Goal: Answer question/provide support: Share knowledge or assist other users

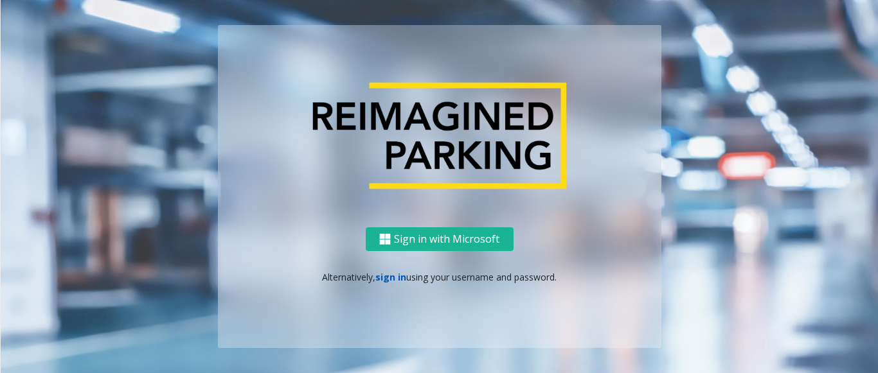
click at [384, 274] on link "sign in" at bounding box center [390, 277] width 31 height 12
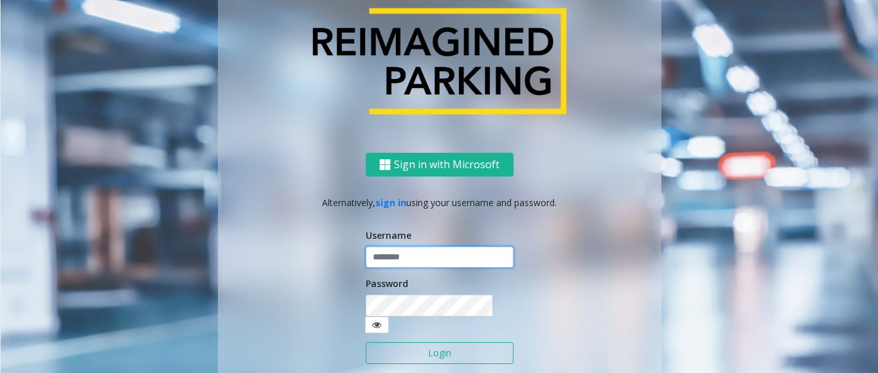
click at [385, 269] on input "text" at bounding box center [440, 258] width 148 height 22
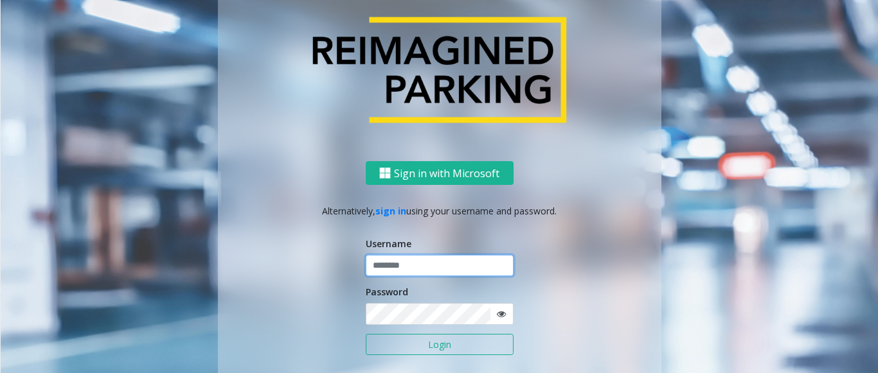
click at [418, 262] on input "text" at bounding box center [440, 266] width 148 height 22
type input "*********"
click at [396, 344] on button "Login" at bounding box center [440, 345] width 148 height 22
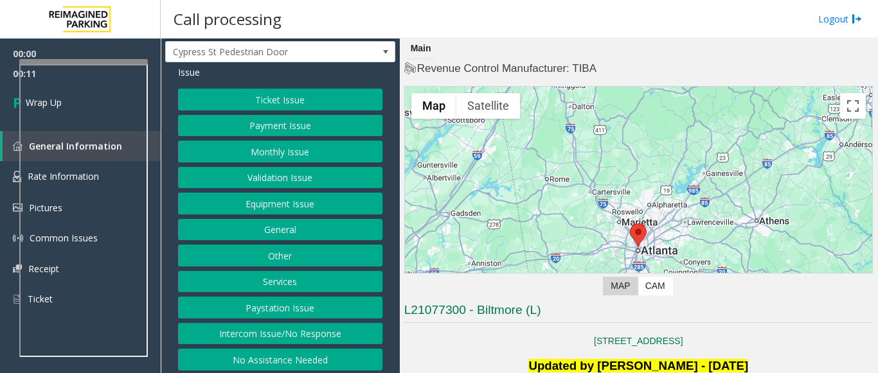
scroll to position [42, 0]
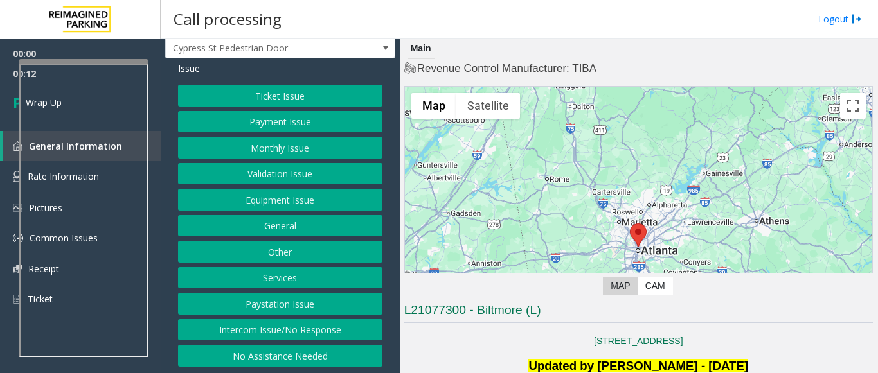
click at [313, 329] on button "Intercom Issue/No Response" at bounding box center [280, 330] width 204 height 22
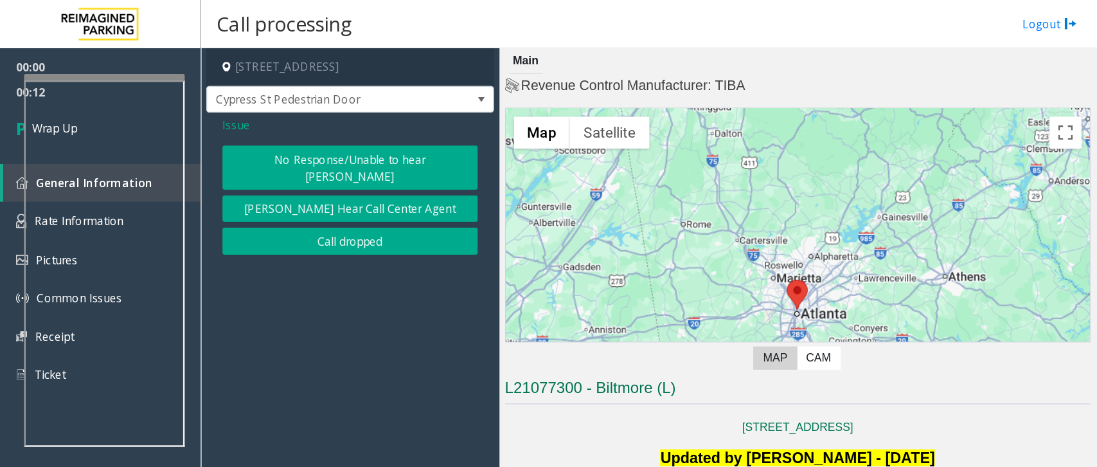
scroll to position [0, 0]
click at [294, 135] on button "No Response/Unable to hear [PERSON_NAME]" at bounding box center [280, 133] width 204 height 35
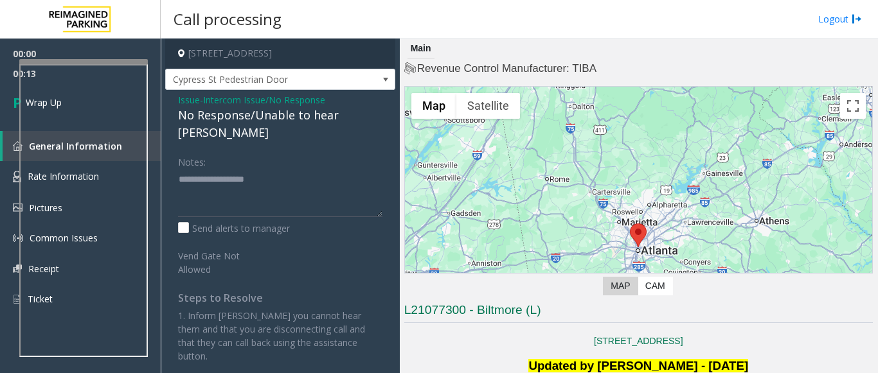
click at [279, 130] on div "No Response/Unable to hear [PERSON_NAME]" at bounding box center [280, 124] width 204 height 35
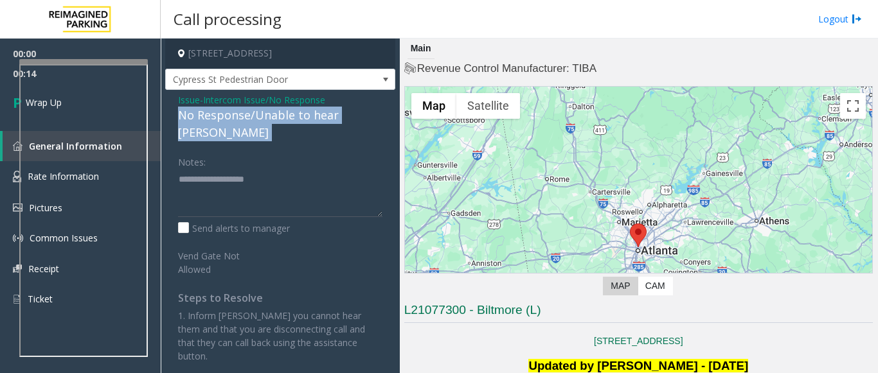
drag, startPoint x: 279, startPoint y: 130, endPoint x: 303, endPoint y: 128, distance: 23.9
click at [282, 132] on div "No Response/Unable to hear [PERSON_NAME]" at bounding box center [280, 124] width 204 height 35
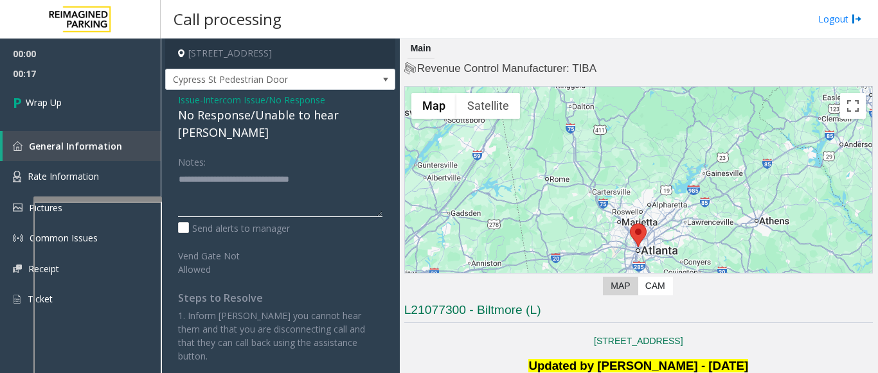
click at [114, 199] on div at bounding box center [97, 199] width 129 height 5
type textarea "**********"
click at [73, 97] on link "Wrap Up" at bounding box center [80, 103] width 161 height 38
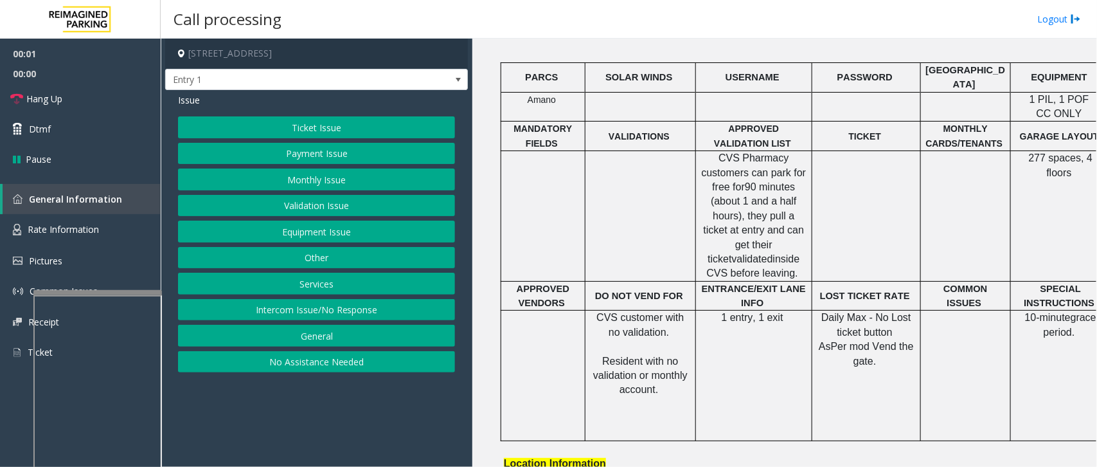
scroll to position [161, 0]
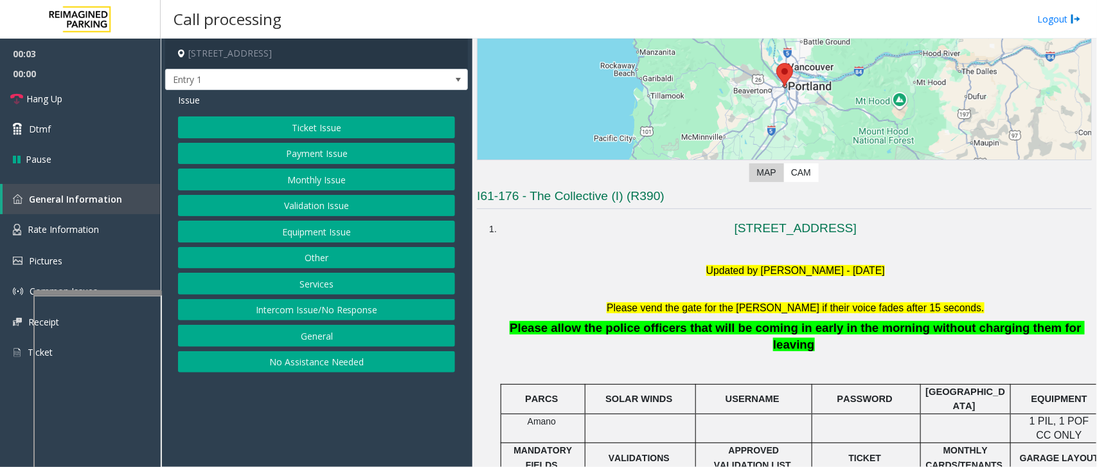
click at [298, 307] on button "Intercom Issue/No Response" at bounding box center [316, 310] width 277 height 22
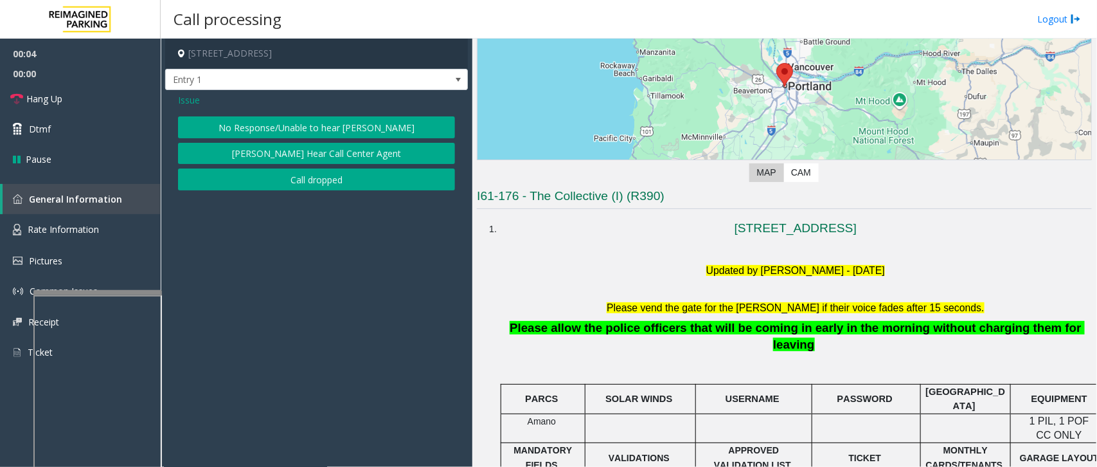
click at [335, 127] on button "No Response/Unable to hear [PERSON_NAME]" at bounding box center [316, 127] width 277 height 22
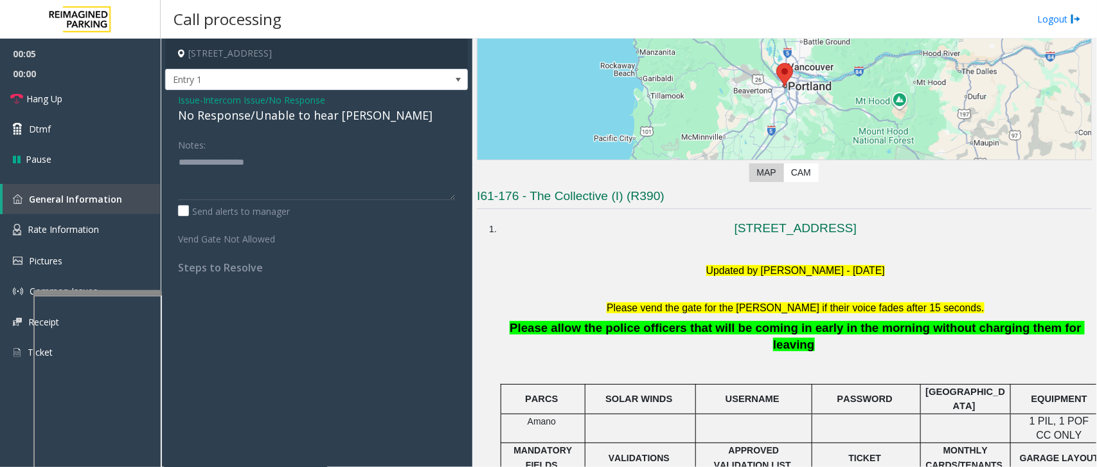
click at [322, 117] on div "No Response/Unable to hear [PERSON_NAME]" at bounding box center [316, 115] width 277 height 17
click at [323, 117] on div "No Response/Unable to hear [PERSON_NAME]" at bounding box center [316, 115] width 277 height 17
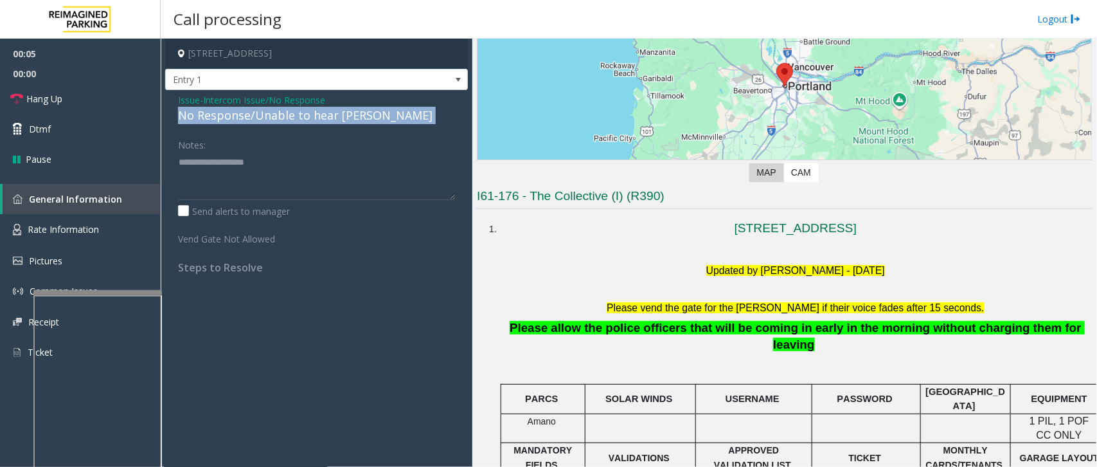
click at [323, 117] on div "No Response/Unable to hear [PERSON_NAME]" at bounding box center [316, 115] width 277 height 17
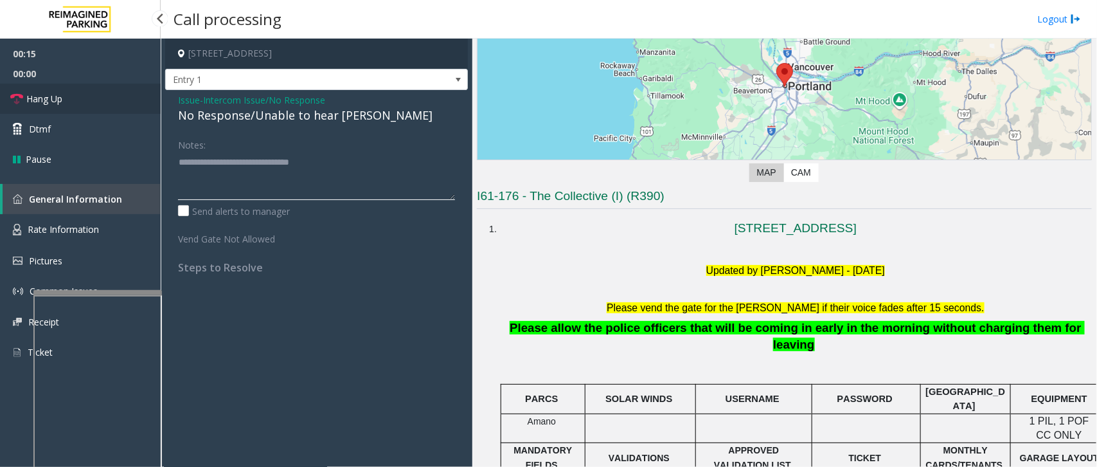
type textarea "**********"
click at [100, 100] on link "Hang Up" at bounding box center [80, 99] width 161 height 30
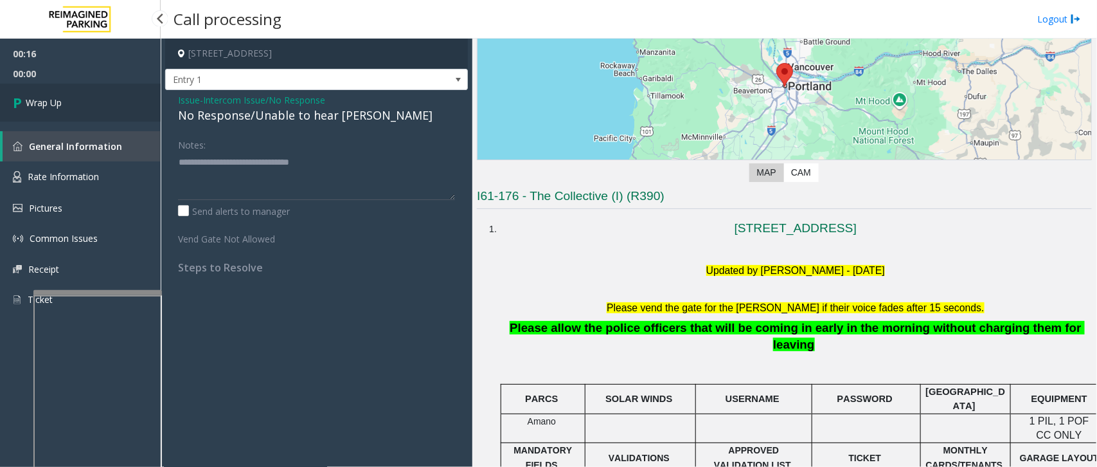
click at [96, 98] on link "Wrap Up" at bounding box center [80, 103] width 161 height 38
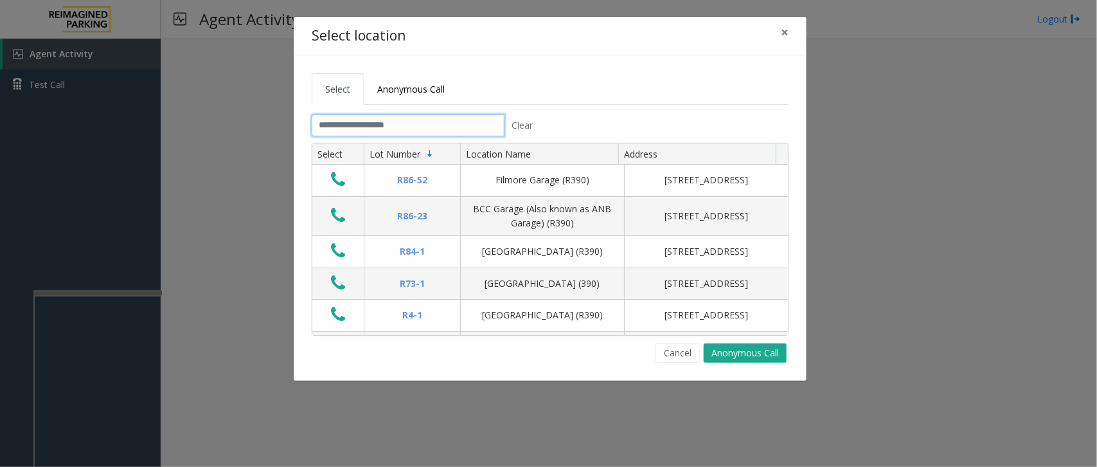
click at [415, 132] on input "text" at bounding box center [408, 125] width 193 height 22
click at [416, 121] on input "text" at bounding box center [408, 125] width 193 height 22
click at [415, 129] on input "text" at bounding box center [408, 125] width 193 height 22
click at [399, 122] on input "text" at bounding box center [408, 125] width 193 height 22
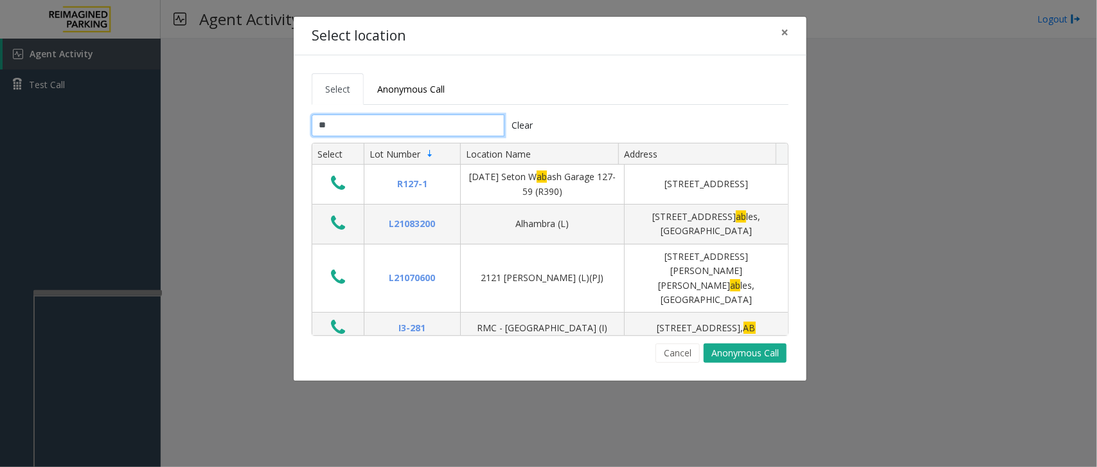
type input "***"
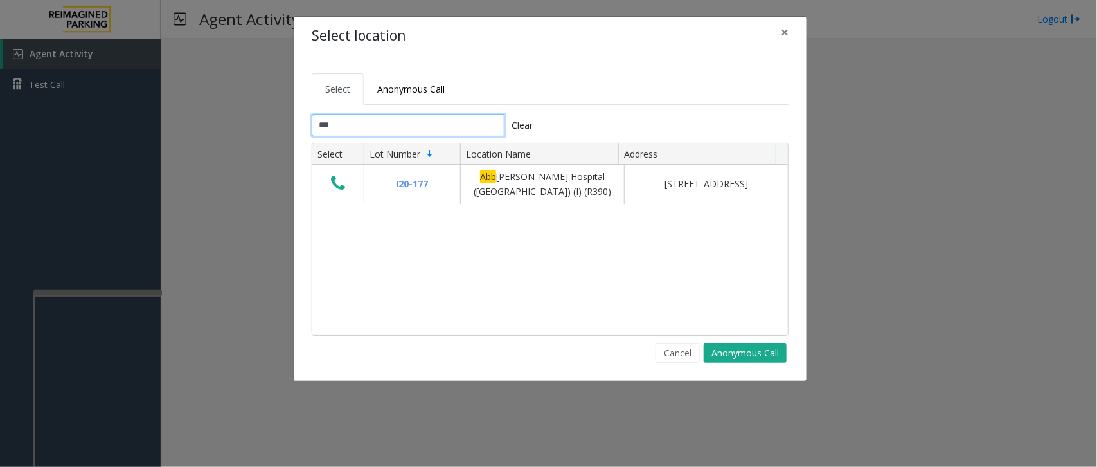
click at [432, 125] on input "***" at bounding box center [408, 125] width 193 height 22
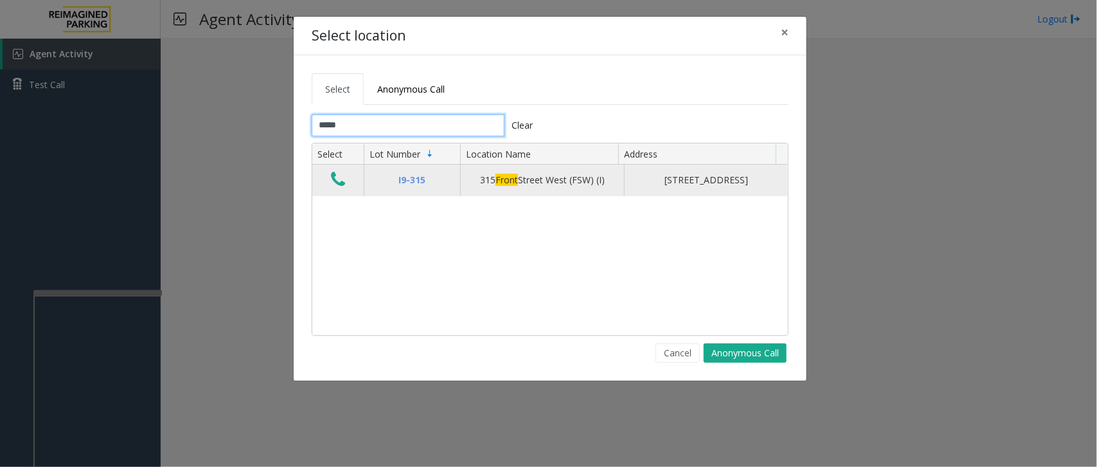
type input "*****"
click at [339, 183] on icon "Data table" at bounding box center [338, 179] width 14 height 18
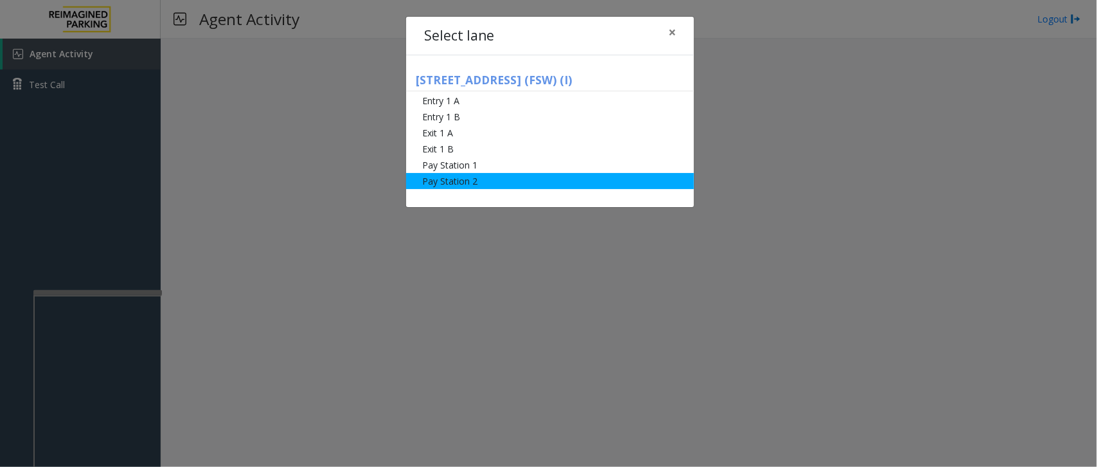
click at [479, 181] on li "Pay Station 2" at bounding box center [550, 181] width 288 height 16
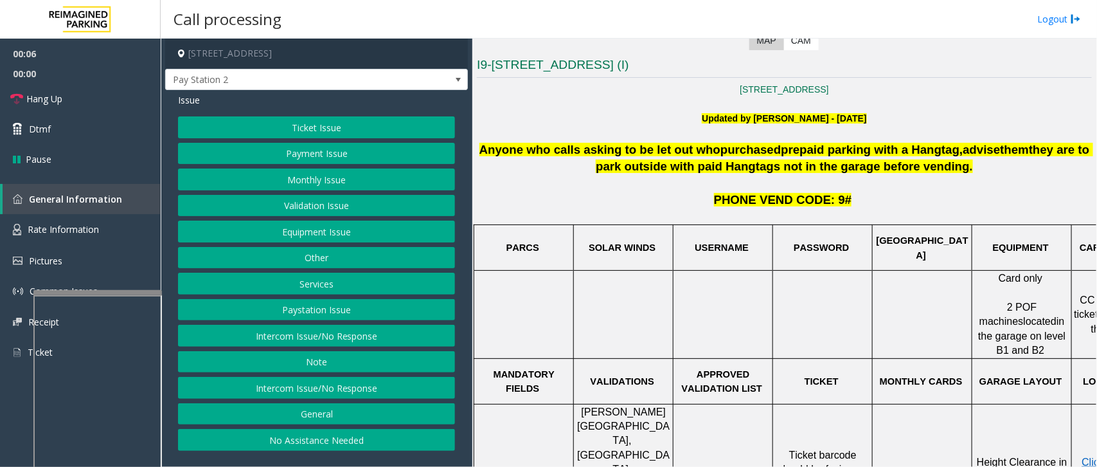
scroll to position [80, 0]
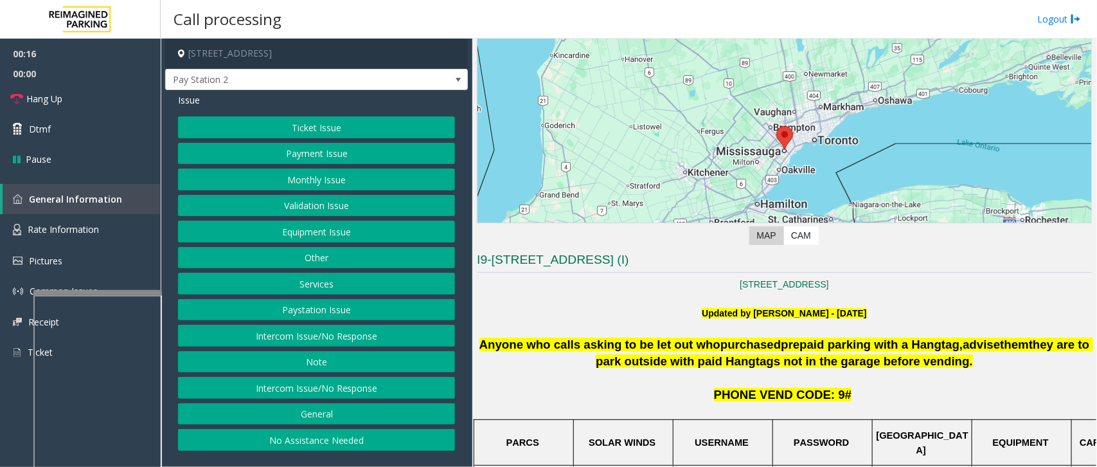
click at [351, 130] on button "Ticket Issue" at bounding box center [316, 127] width 277 height 22
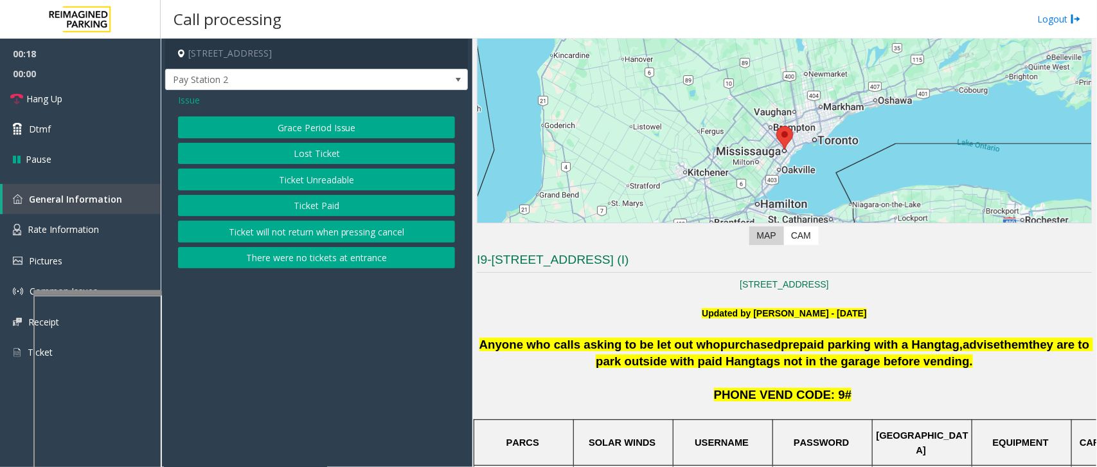
click at [339, 178] on button "Ticket Unreadable" at bounding box center [316, 179] width 277 height 22
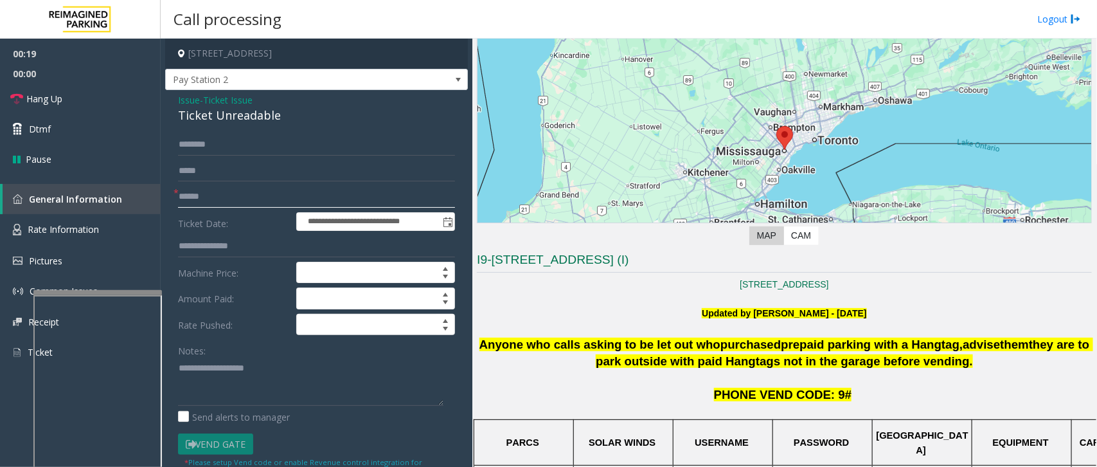
click at [251, 198] on input "text" at bounding box center [316, 197] width 277 height 22
type input "**"
drag, startPoint x: 280, startPoint y: 121, endPoint x: 175, endPoint y: 98, distance: 107.9
click at [175, 98] on div "**********" at bounding box center [316, 416] width 303 height 653
copy div "Issue - Ticket Issue Ticket Unreadable"
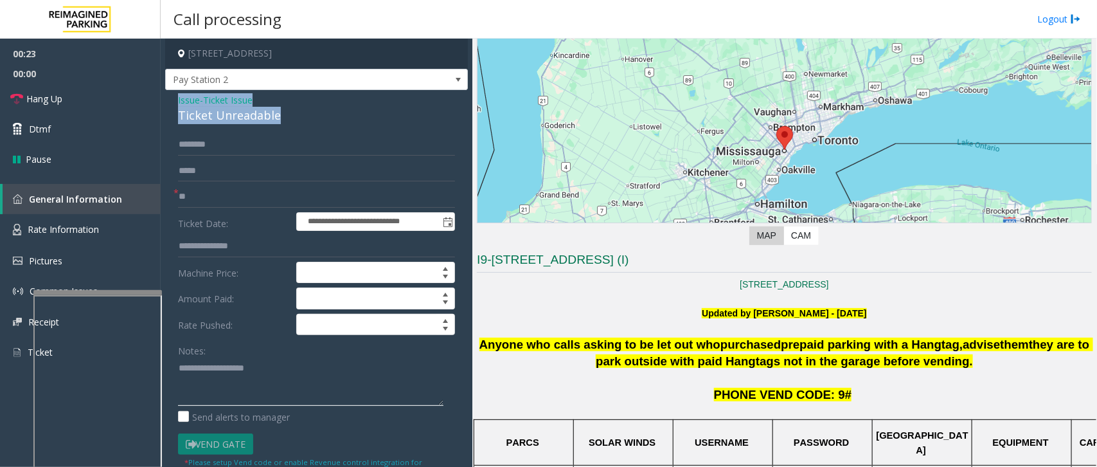
paste textarea "**********"
click at [259, 373] on textarea at bounding box center [310, 381] width 265 height 48
drag, startPoint x: 274, startPoint y: 364, endPoint x: 210, endPoint y: 364, distance: 63.6
click at [210, 364] on textarea at bounding box center [310, 381] width 265 height 48
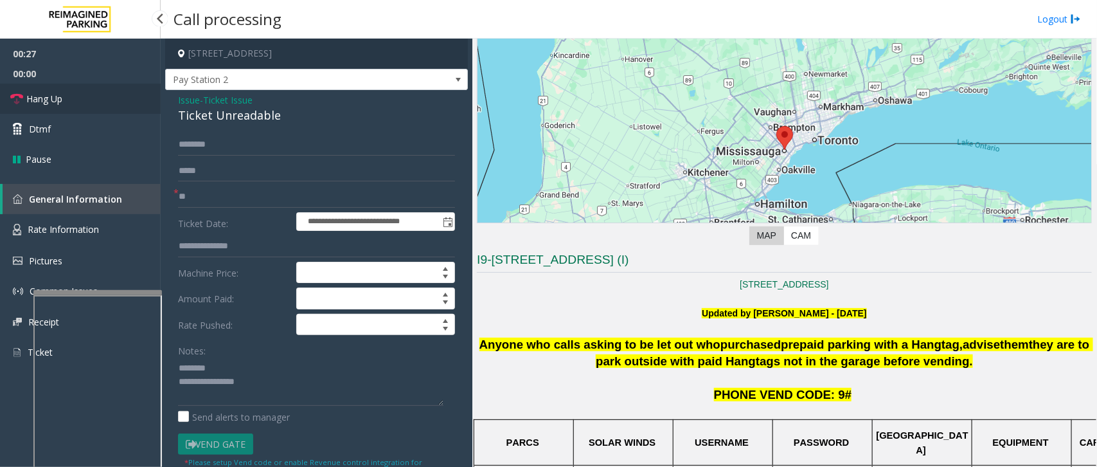
click at [87, 95] on link "Hang Up" at bounding box center [80, 99] width 161 height 30
click at [262, 373] on textarea at bounding box center [310, 381] width 265 height 48
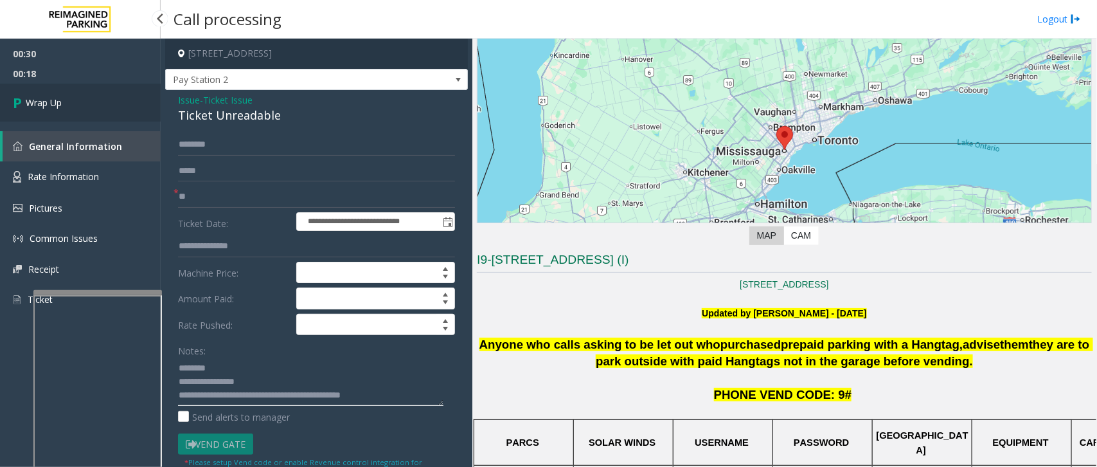
type textarea "**********"
click at [36, 94] on link "Wrap Up" at bounding box center [80, 103] width 161 height 38
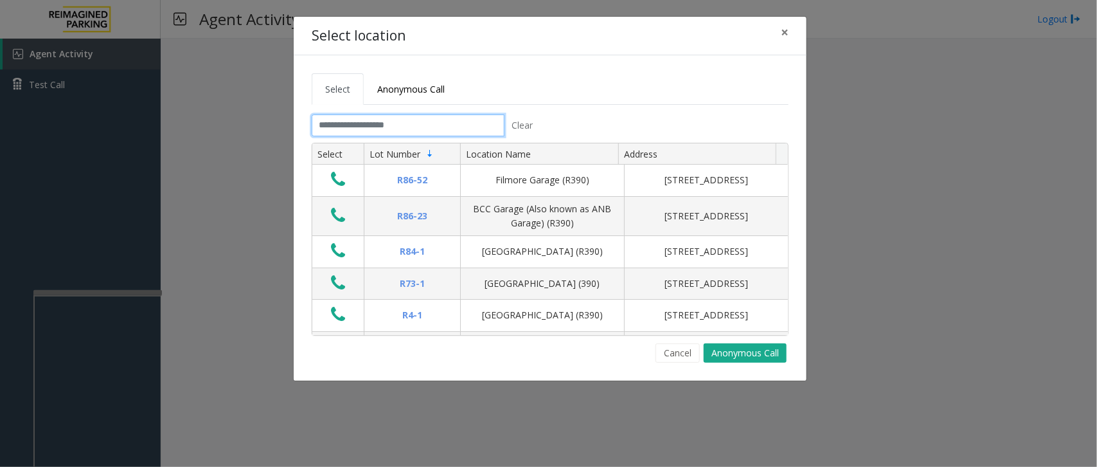
click at [439, 130] on input "text" at bounding box center [408, 125] width 193 height 22
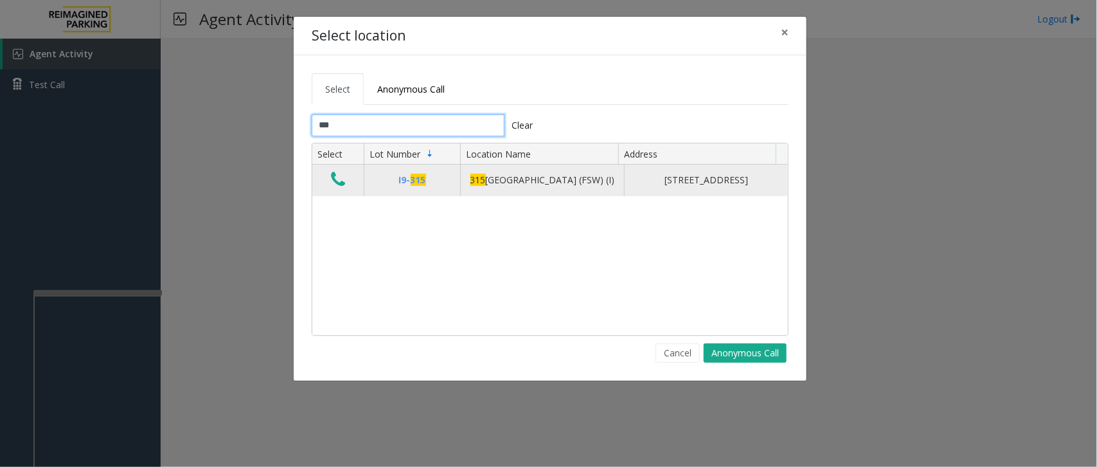
type input "***"
click at [338, 185] on icon "Data table" at bounding box center [338, 179] width 14 height 18
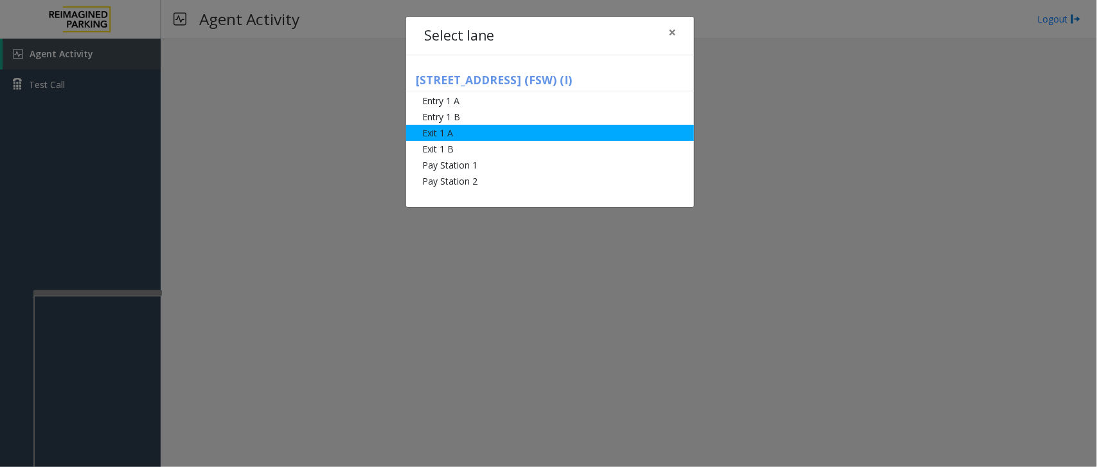
click at [459, 135] on li "Exit 1 A" at bounding box center [550, 133] width 288 height 16
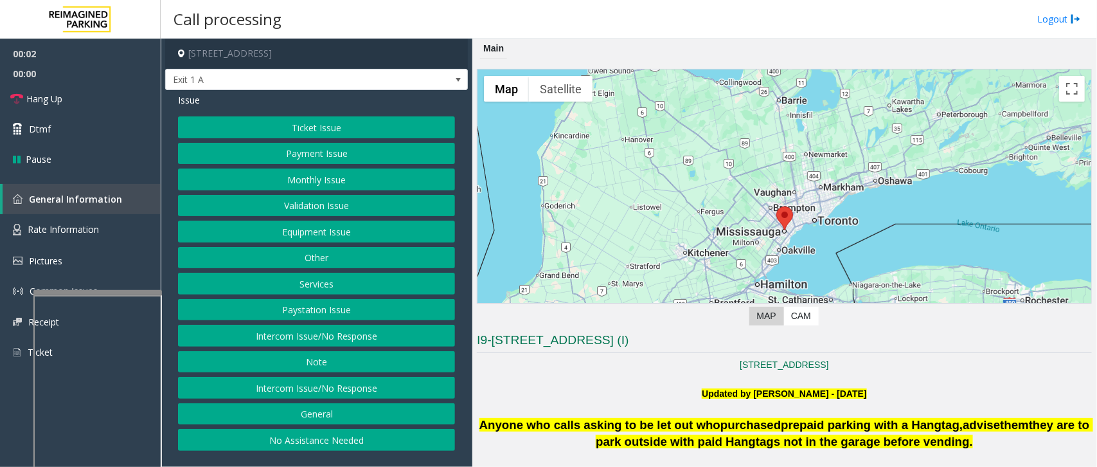
click at [312, 124] on button "Ticket Issue" at bounding box center [316, 127] width 277 height 22
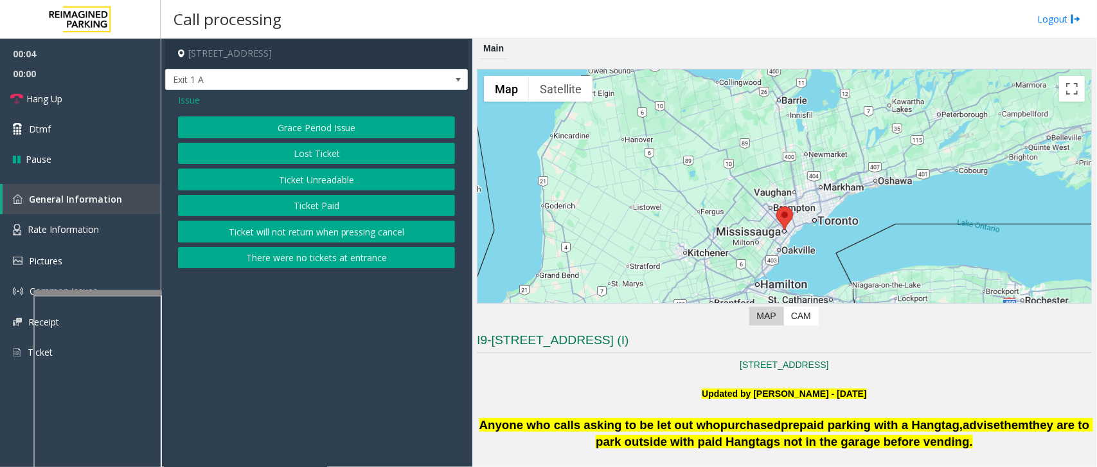
click at [319, 254] on button "There were no tickets at entrance" at bounding box center [316, 258] width 277 height 22
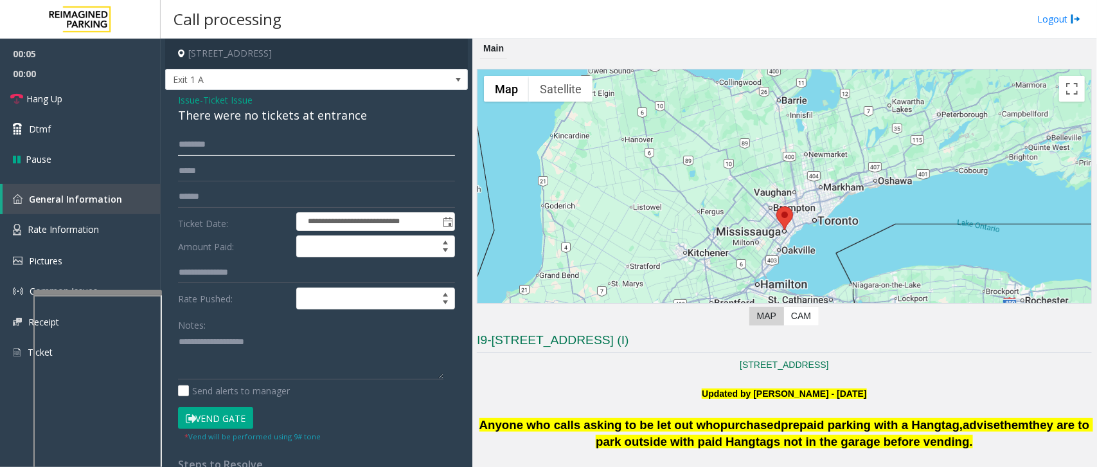
click at [223, 145] on input "text" at bounding box center [316, 145] width 277 height 22
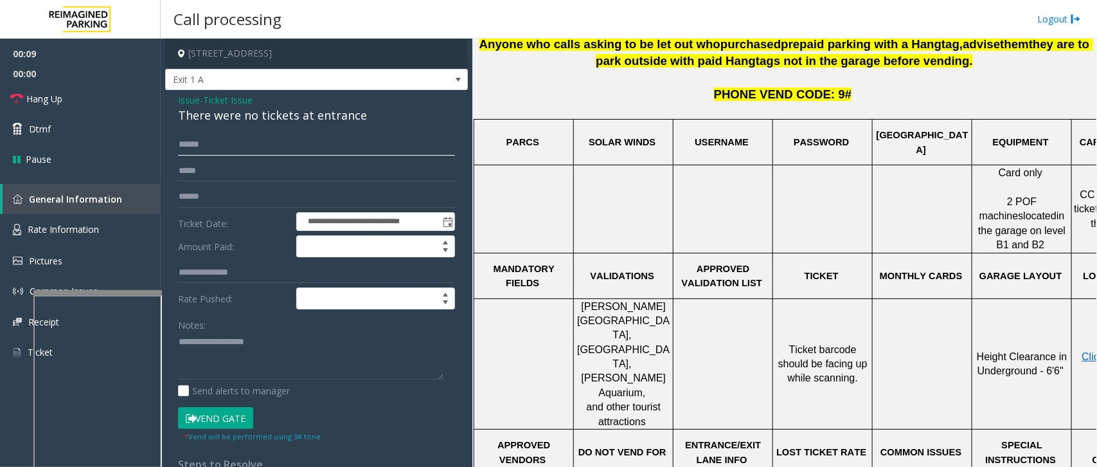
scroll to position [402, 0]
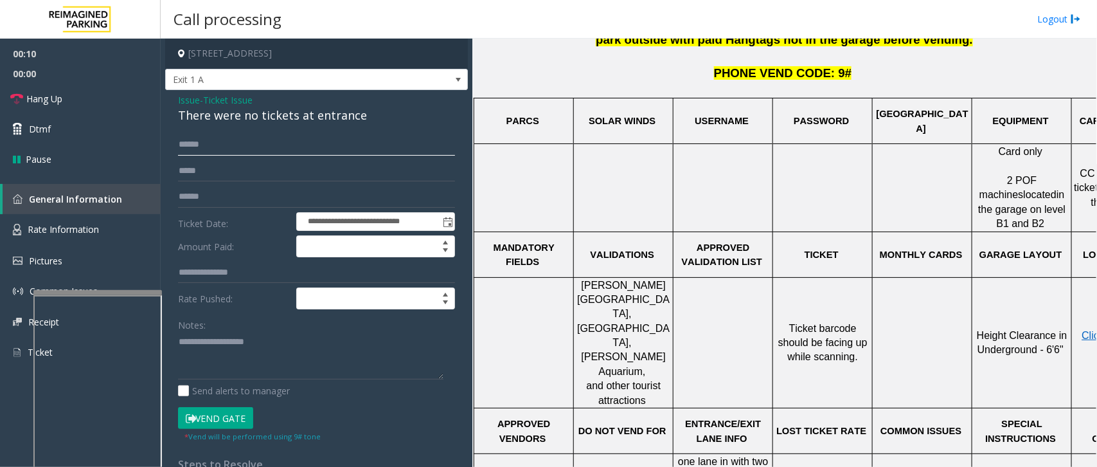
type input "******"
click at [193, 373] on icon at bounding box center [191, 418] width 10 height 9
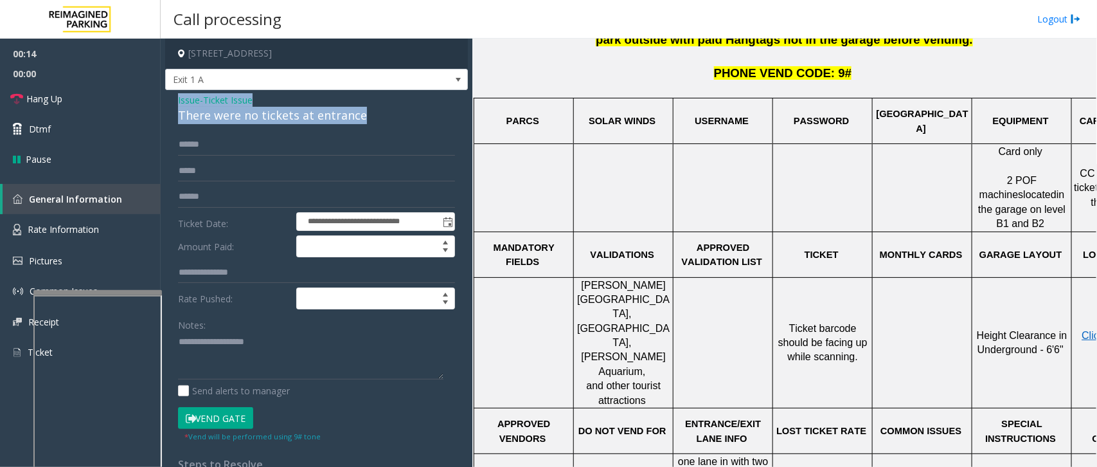
drag, startPoint x: 364, startPoint y: 120, endPoint x: 175, endPoint y: 95, distance: 191.1
click at [175, 95] on div "**********" at bounding box center [316, 383] width 303 height 587
copy div "Issue - Ticket Issue There were no tickets at entrance"
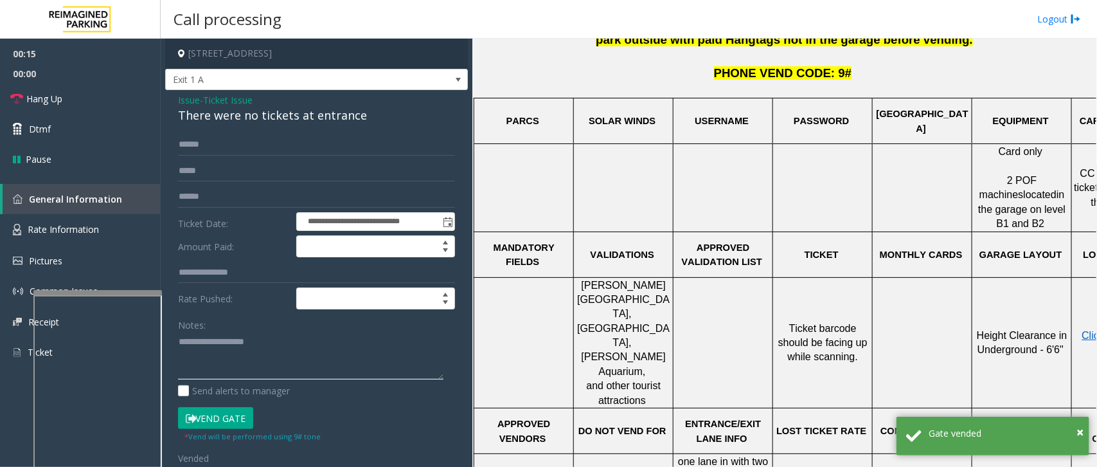
paste textarea "**********"
click at [235, 357] on textarea at bounding box center [310, 356] width 265 height 48
drag, startPoint x: 267, startPoint y: 339, endPoint x: 209, endPoint y: 342, distance: 57.3
click at [209, 342] on textarea at bounding box center [310, 356] width 265 height 48
click at [375, 368] on textarea at bounding box center [310, 356] width 265 height 48
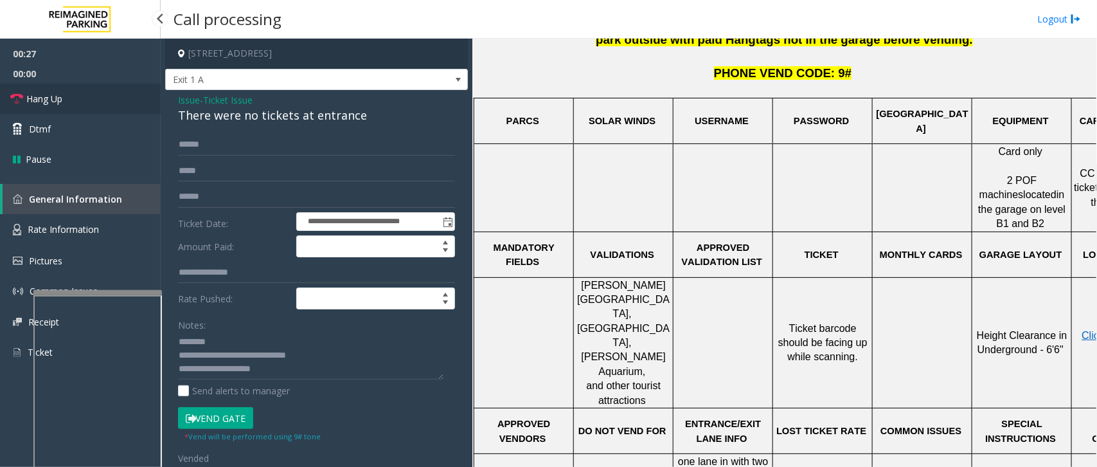
click at [30, 85] on link "Hang Up" at bounding box center [80, 99] width 161 height 30
drag, startPoint x: 306, startPoint y: 366, endPoint x: 297, endPoint y: 358, distance: 12.3
click at [306, 366] on textarea at bounding box center [310, 356] width 265 height 48
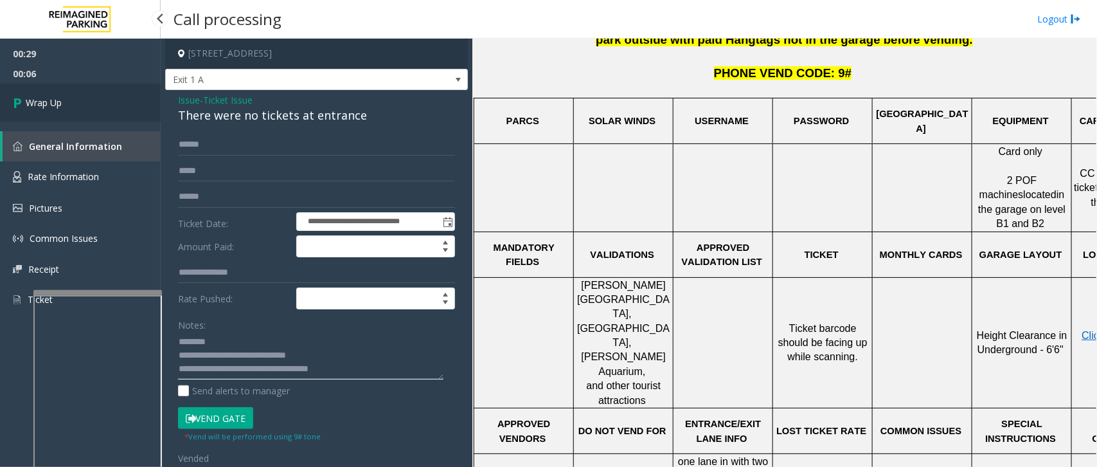
type textarea "**********"
click at [60, 88] on link "Wrap Up" at bounding box center [80, 103] width 161 height 38
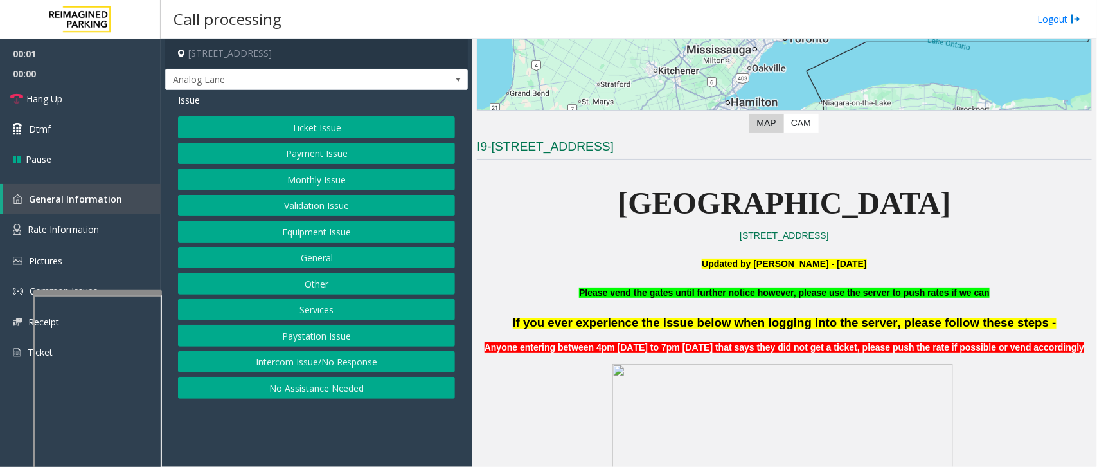
scroll to position [402, 0]
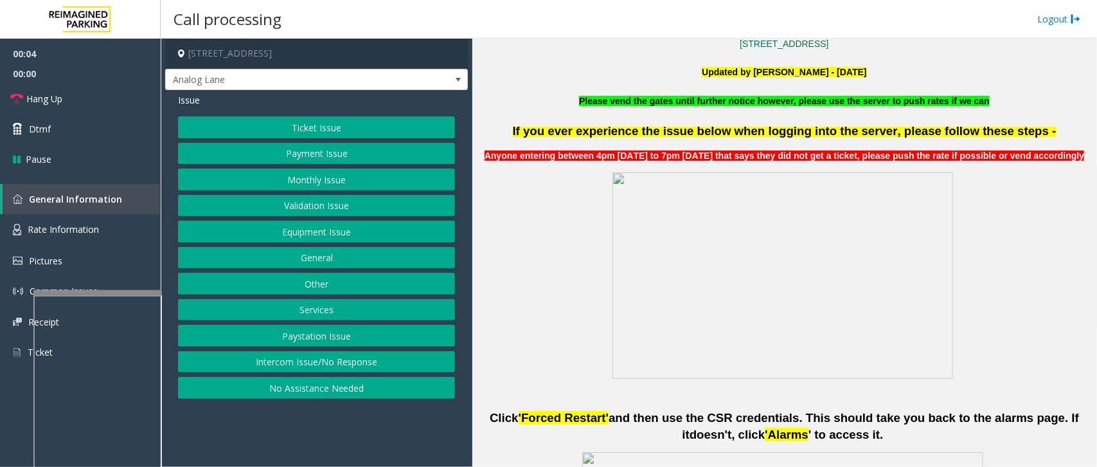
click at [353, 360] on button "Intercom Issue/No Response" at bounding box center [316, 362] width 277 height 22
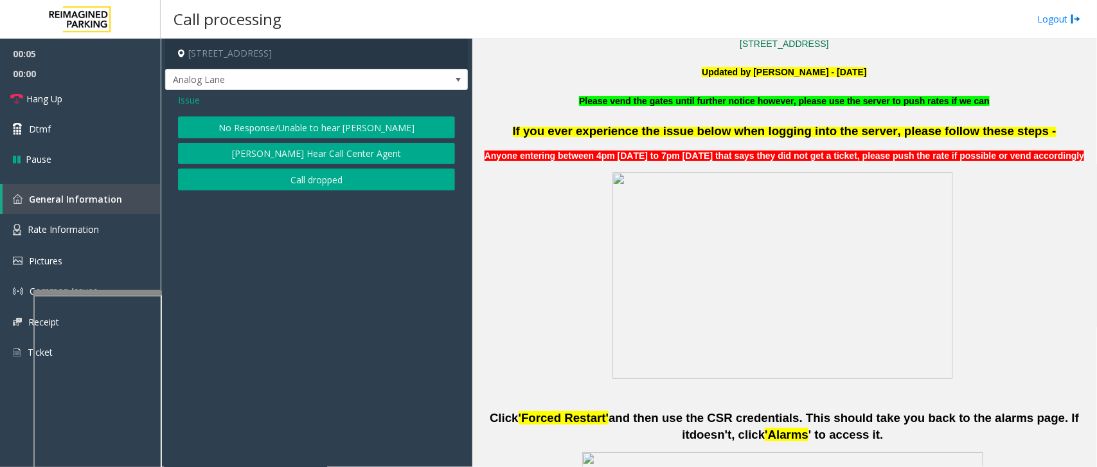
click at [314, 127] on button "No Response/Unable to hear [PERSON_NAME]" at bounding box center [316, 127] width 277 height 22
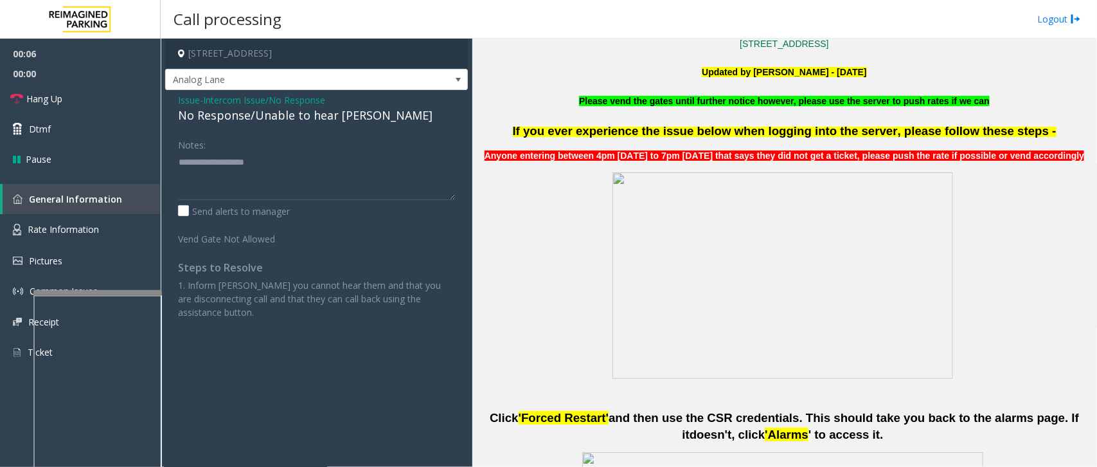
click at [283, 114] on div "No Response/Unable to hear [PERSON_NAME]" at bounding box center [316, 115] width 277 height 17
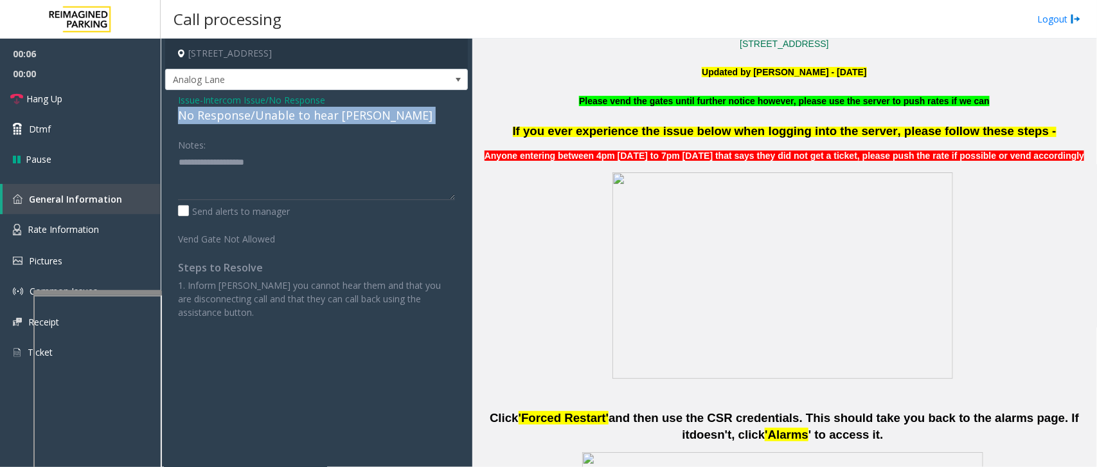
click at [283, 114] on div "No Response/Unable to hear [PERSON_NAME]" at bounding box center [316, 115] width 277 height 17
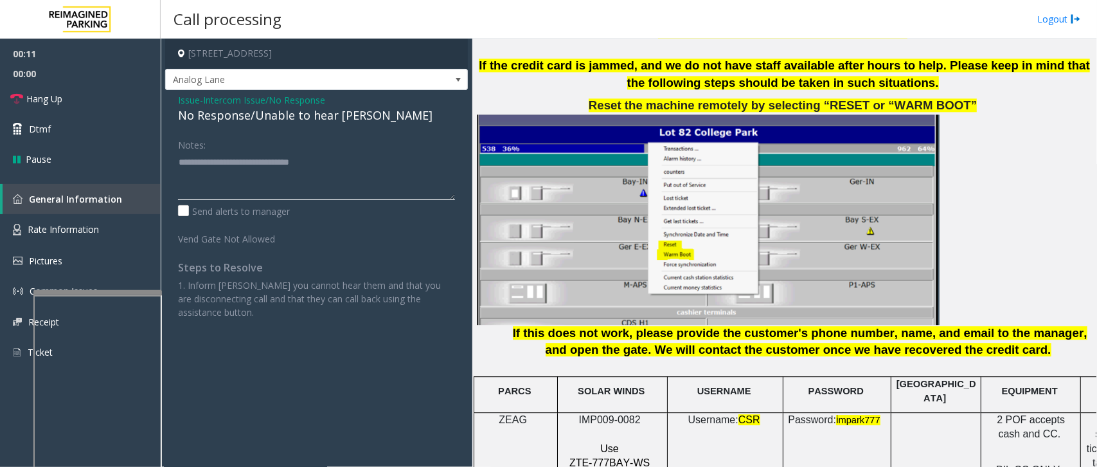
scroll to position [1687, 0]
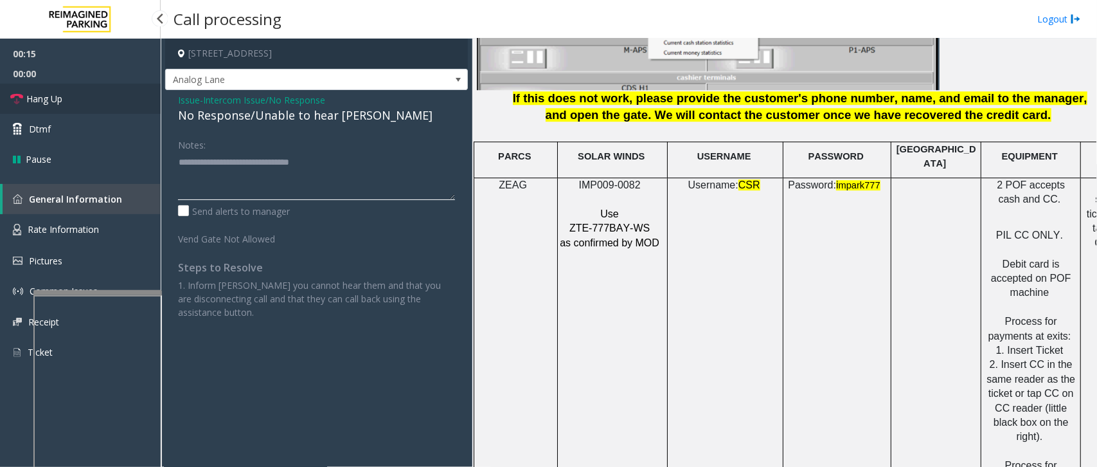
type textarea "**********"
click at [90, 94] on link "Hang Up" at bounding box center [80, 99] width 161 height 30
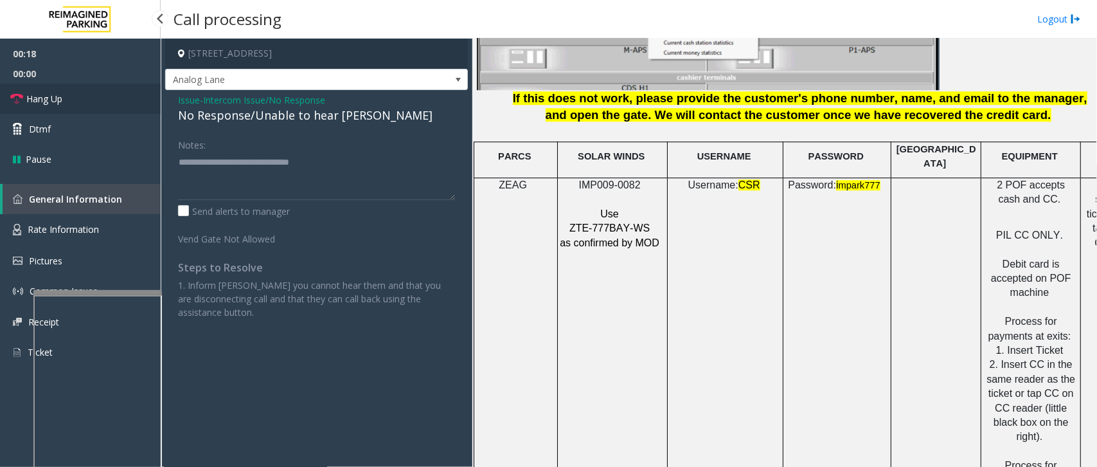
click at [90, 94] on link "Hang Up" at bounding box center [80, 99] width 161 height 30
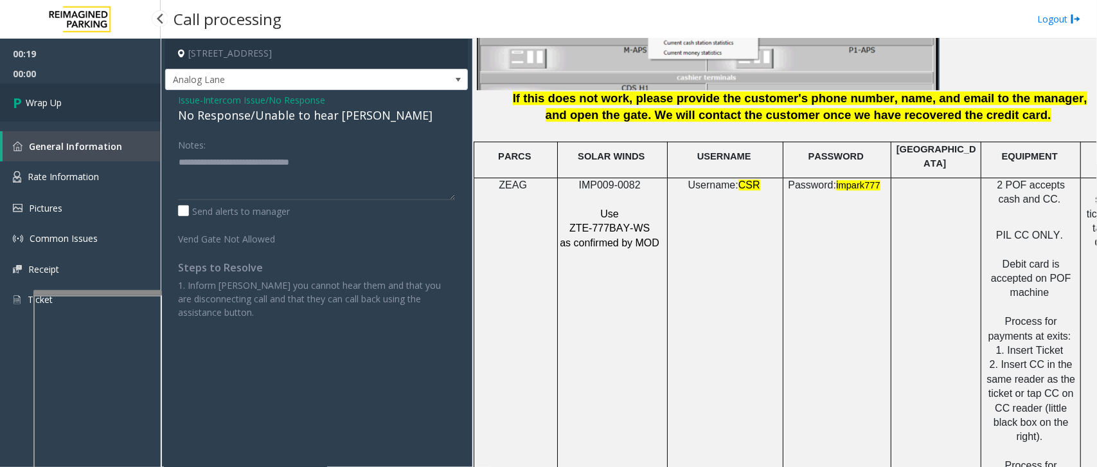
click at [90, 94] on link "Wrap Up" at bounding box center [80, 103] width 161 height 38
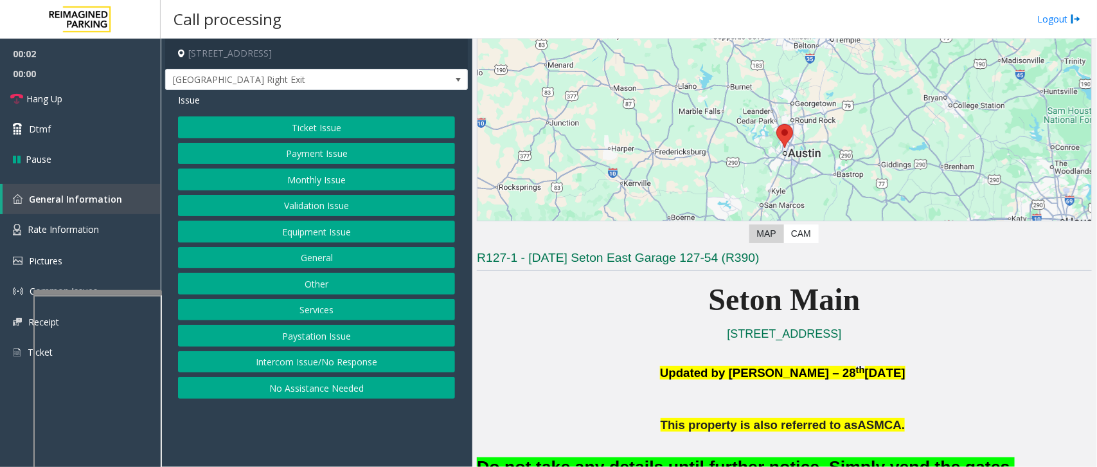
scroll to position [241, 0]
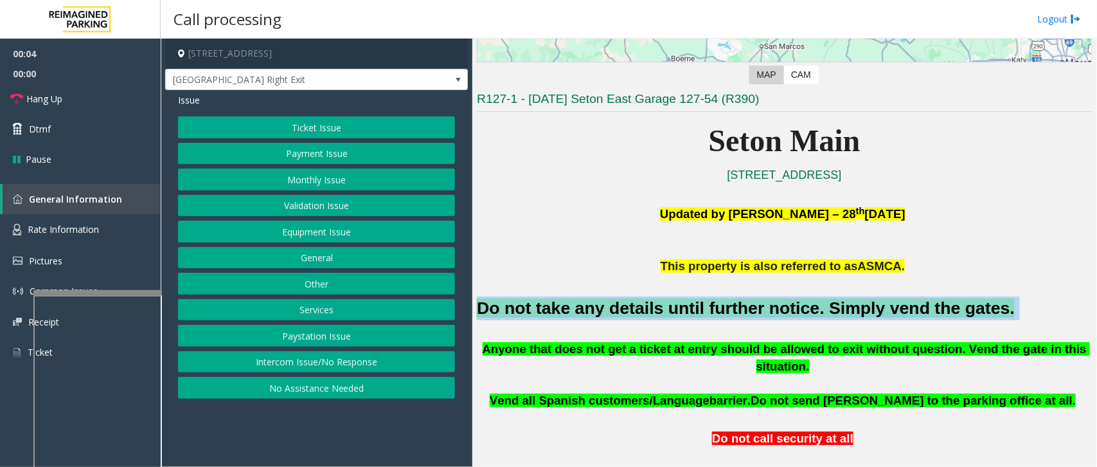
drag, startPoint x: 952, startPoint y: 307, endPoint x: 482, endPoint y: 313, distance: 470.4
click at [482, 313] on h2 "Do not take any details until further notice. Simply vend the gates." at bounding box center [784, 308] width 615 height 24
copy h2 "Do not take any details until further notice. Simply vend the gates."
click at [323, 182] on button "Monthly Issue" at bounding box center [316, 179] width 277 height 22
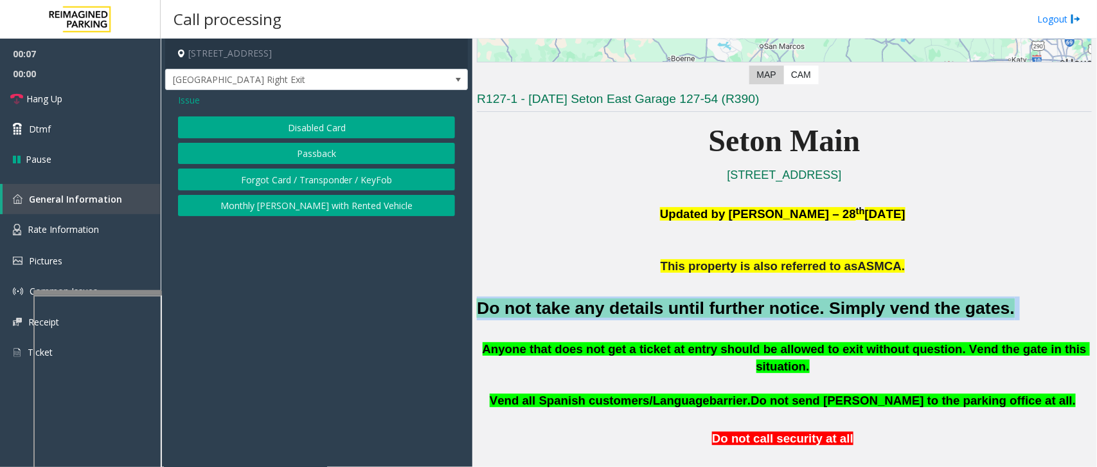
click at [319, 123] on button "Disabled Card" at bounding box center [316, 127] width 277 height 22
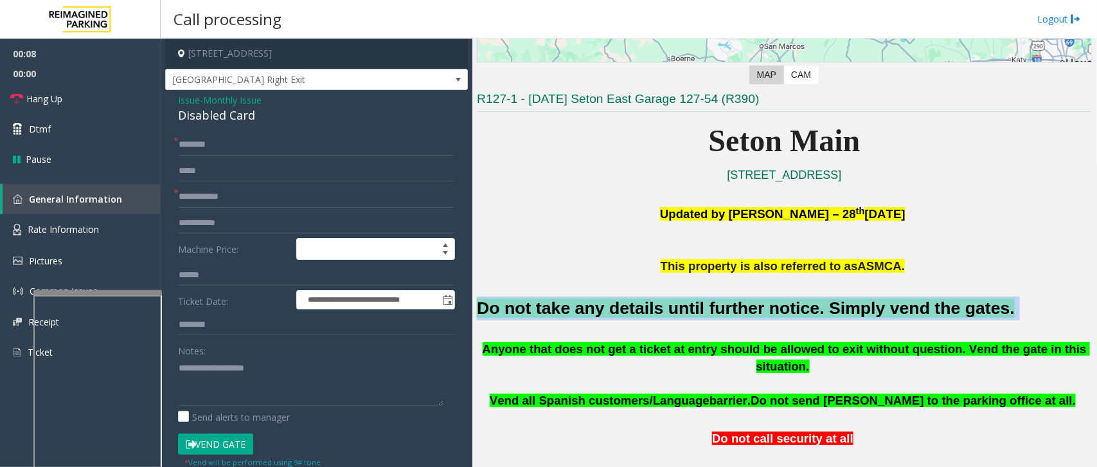
click at [219, 373] on button "Vend Gate" at bounding box center [215, 444] width 75 height 22
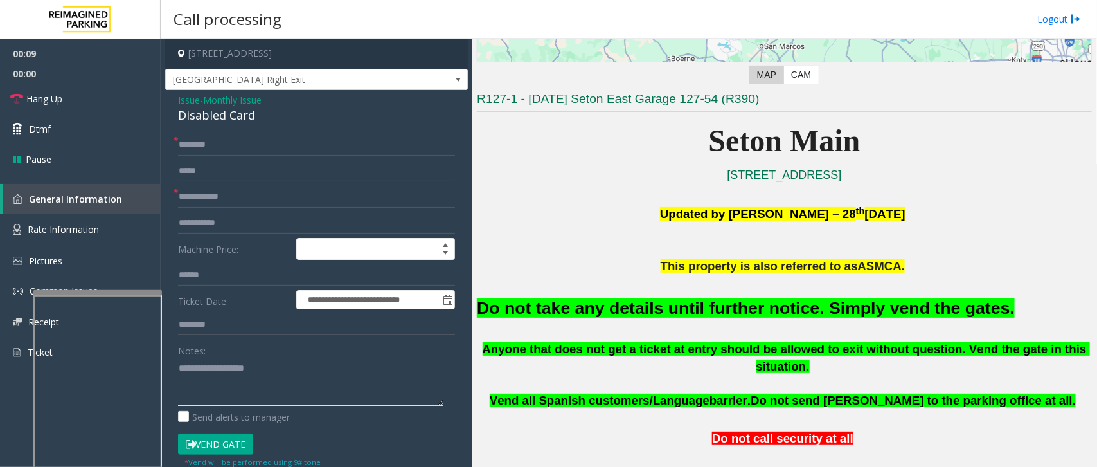
paste textarea "**********"
click at [278, 373] on textarea at bounding box center [310, 381] width 265 height 48
type textarea "**********"
click at [233, 190] on input "text" at bounding box center [316, 197] width 277 height 22
type input "**"
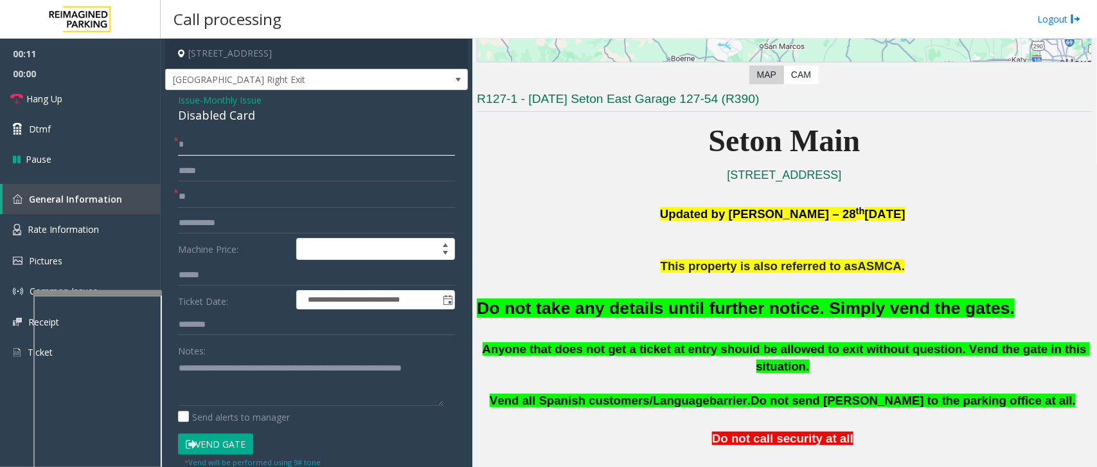
click at [284, 141] on input "*" at bounding box center [316, 145] width 277 height 22
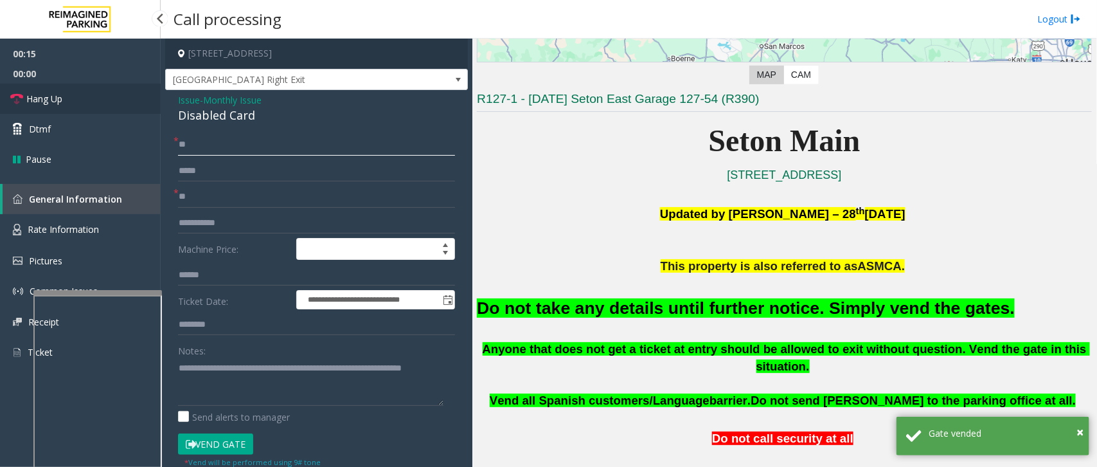
type input "**"
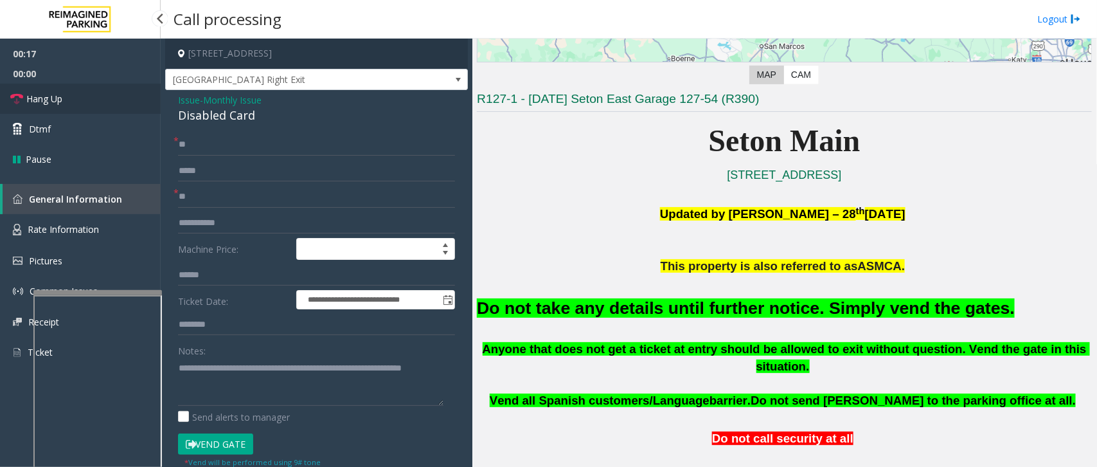
click at [79, 91] on link "Hang Up" at bounding box center [80, 99] width 161 height 30
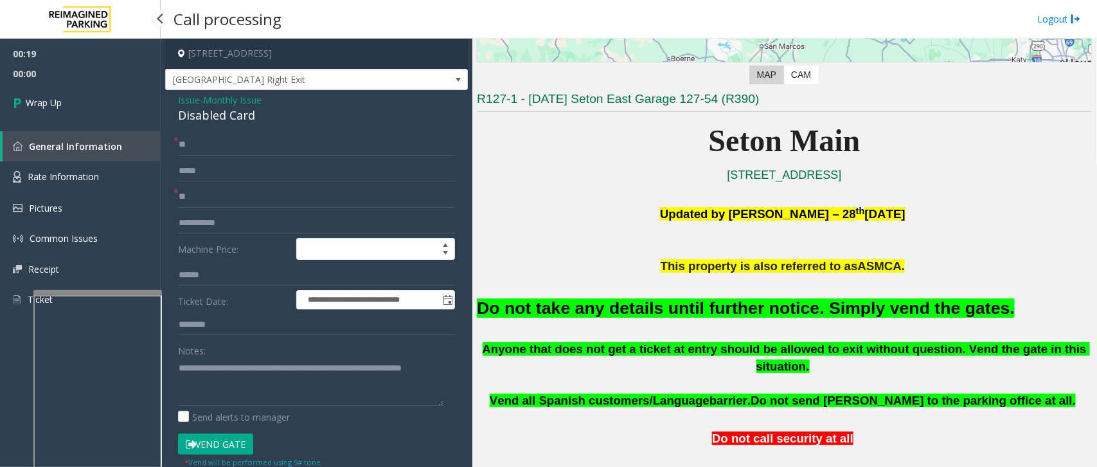
click at [79, 91] on link "Wrap Up" at bounding box center [80, 103] width 161 height 38
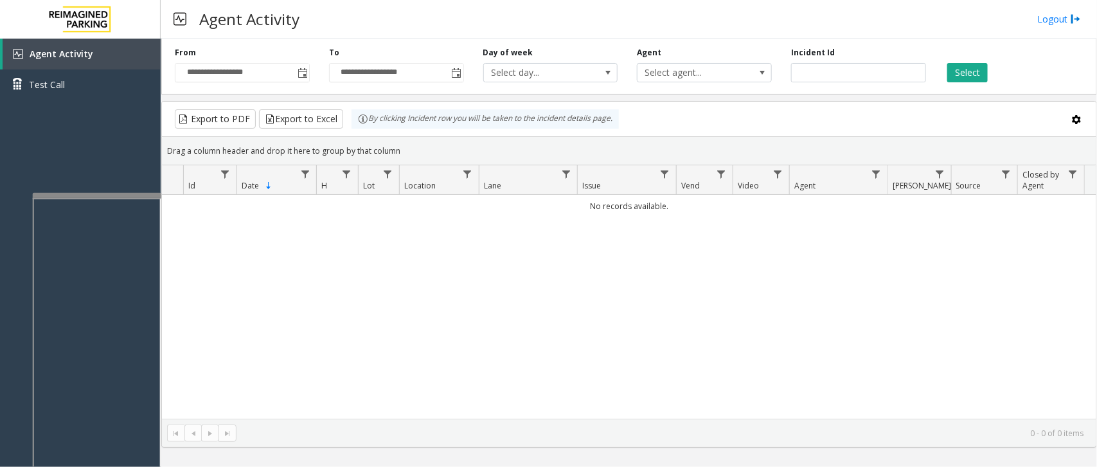
click at [100, 193] on div at bounding box center [97, 195] width 129 height 5
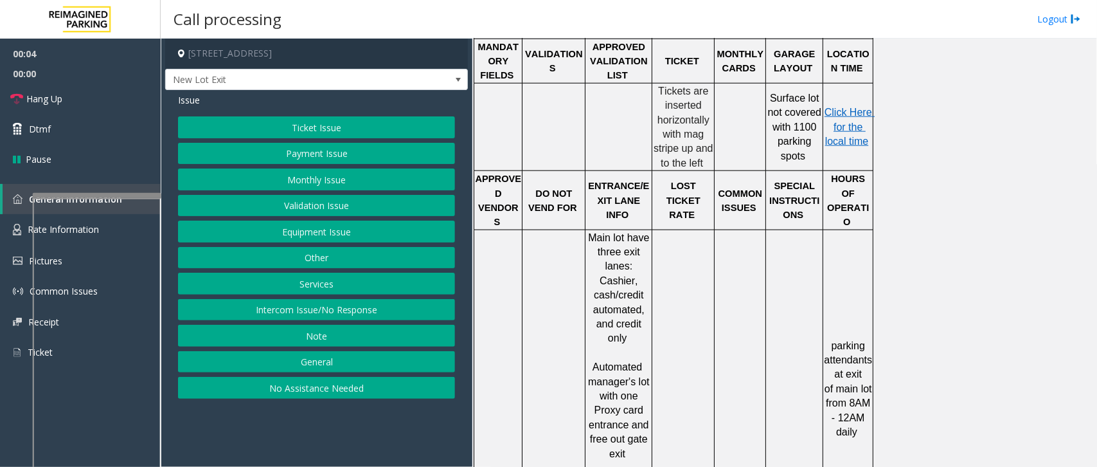
scroll to position [482, 0]
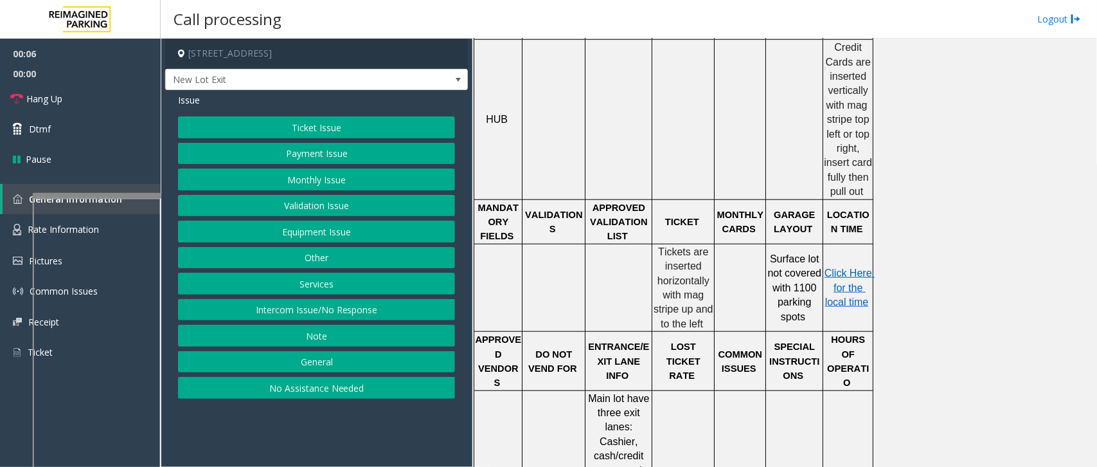
click at [305, 127] on button "Ticket Issue" at bounding box center [316, 127] width 277 height 22
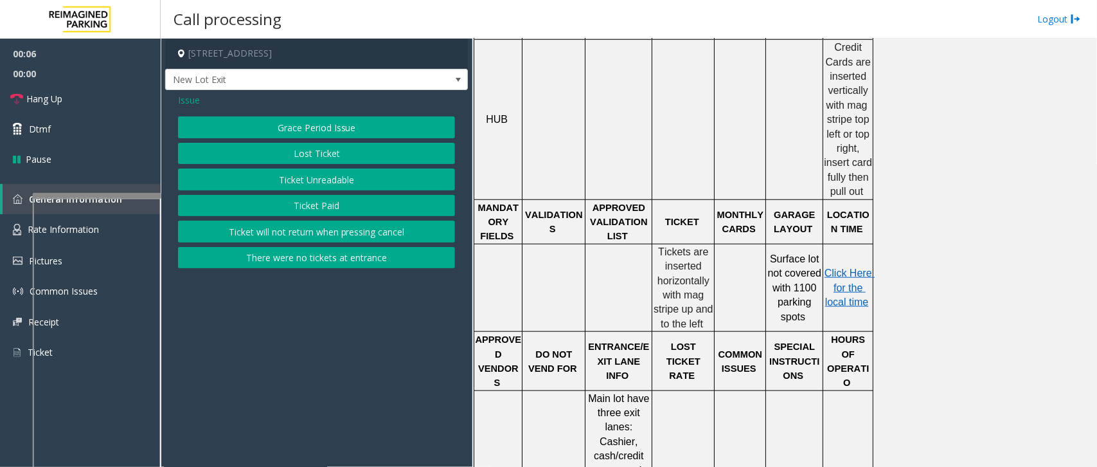
click at [331, 180] on button "Ticket Unreadable" at bounding box center [316, 179] width 277 height 22
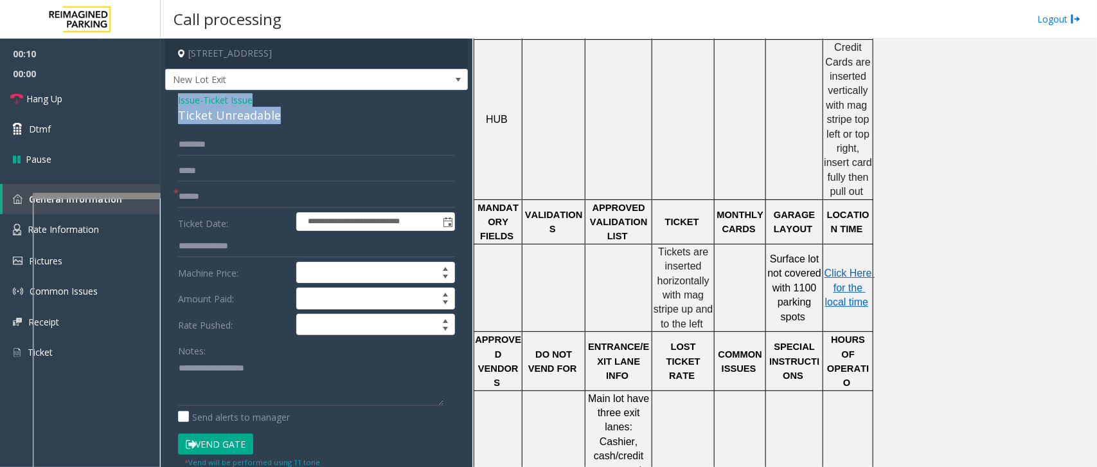
drag, startPoint x: 280, startPoint y: 116, endPoint x: 180, endPoint y: 98, distance: 101.2
click at [178, 98] on div "Issue - Ticket Issue Ticket Unreadable" at bounding box center [316, 108] width 277 height 31
copy div "Issue - Ticket Issue Ticket Unreadable"
paste textarea "**********"
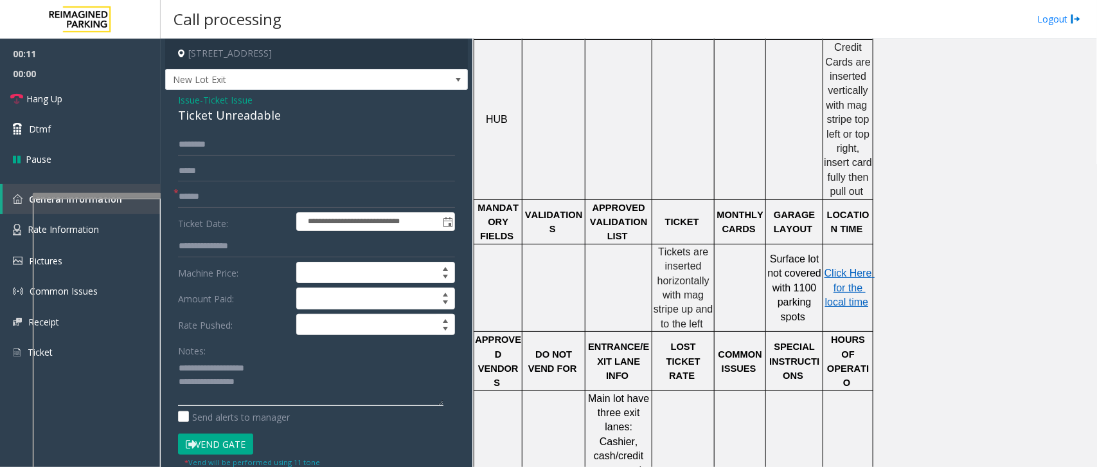
click at [332, 373] on textarea at bounding box center [310, 381] width 265 height 48
drag, startPoint x: 276, startPoint y: 365, endPoint x: 210, endPoint y: 363, distance: 66.2
click at [210, 363] on textarea at bounding box center [310, 381] width 265 height 48
click at [283, 373] on textarea at bounding box center [310, 381] width 265 height 48
type textarea "**********"
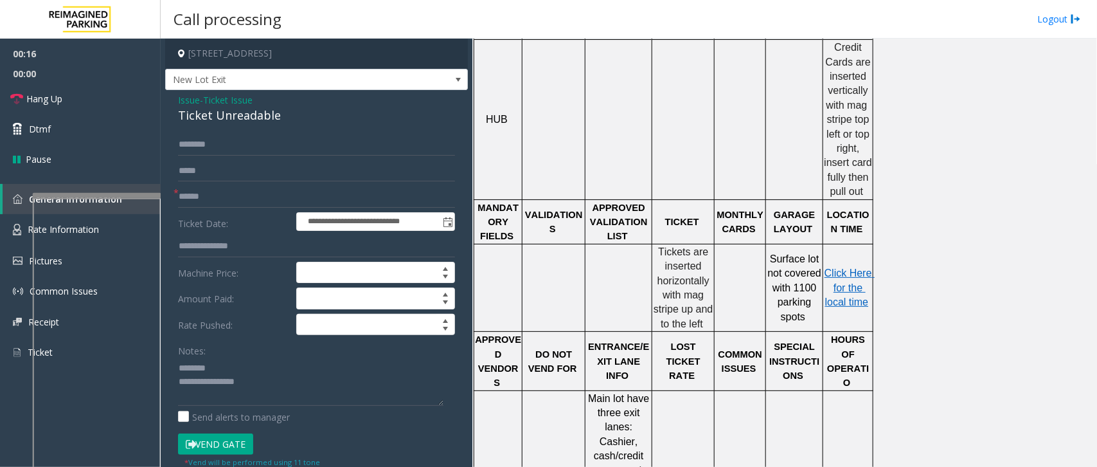
click at [225, 96] on span "Ticket Issue" at bounding box center [227, 99] width 49 height 13
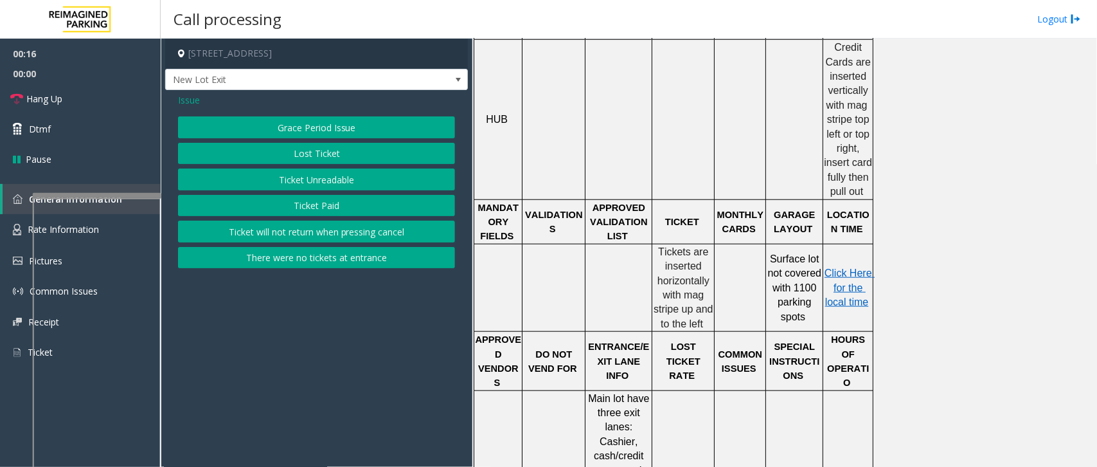
click at [198, 102] on span "Issue" at bounding box center [189, 99] width 22 height 13
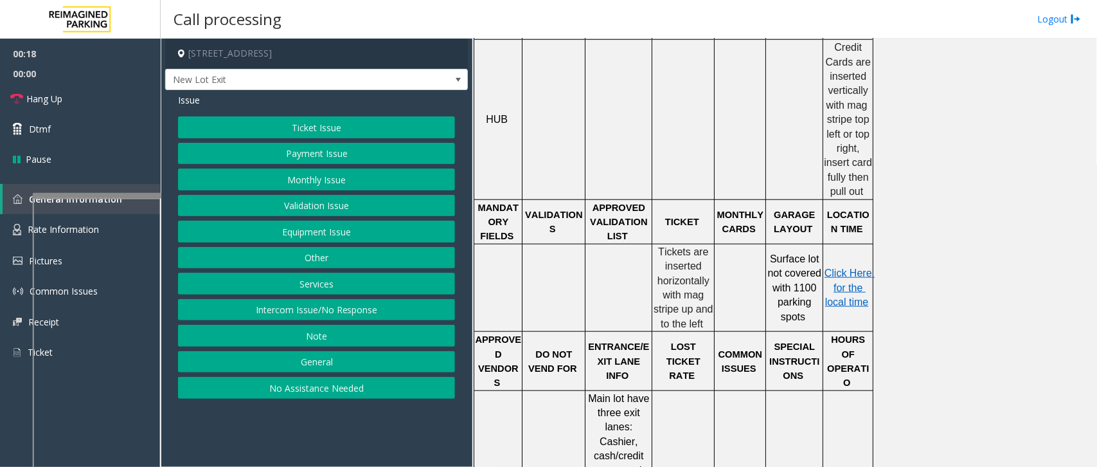
click at [299, 152] on button "Payment Issue" at bounding box center [316, 154] width 277 height 22
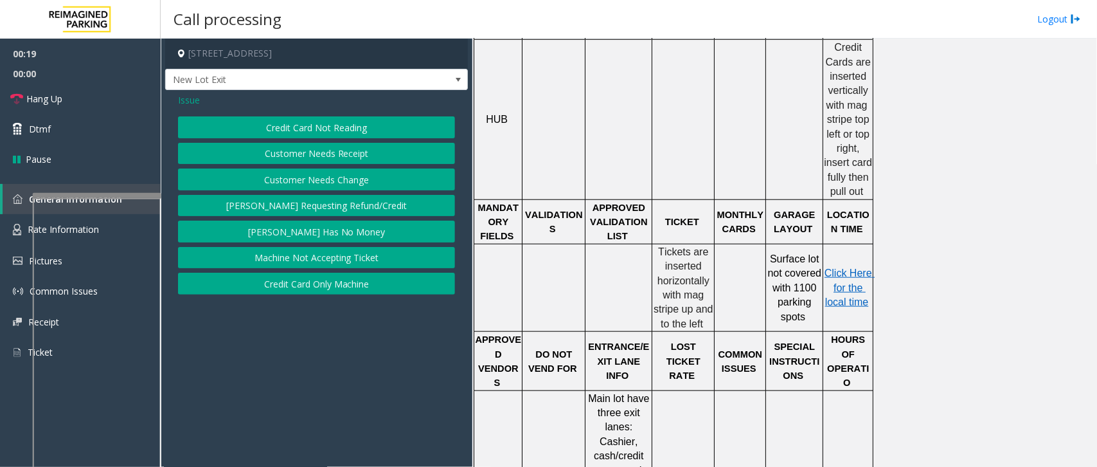
click at [294, 130] on button "Credit Card Not Reading" at bounding box center [316, 127] width 277 height 22
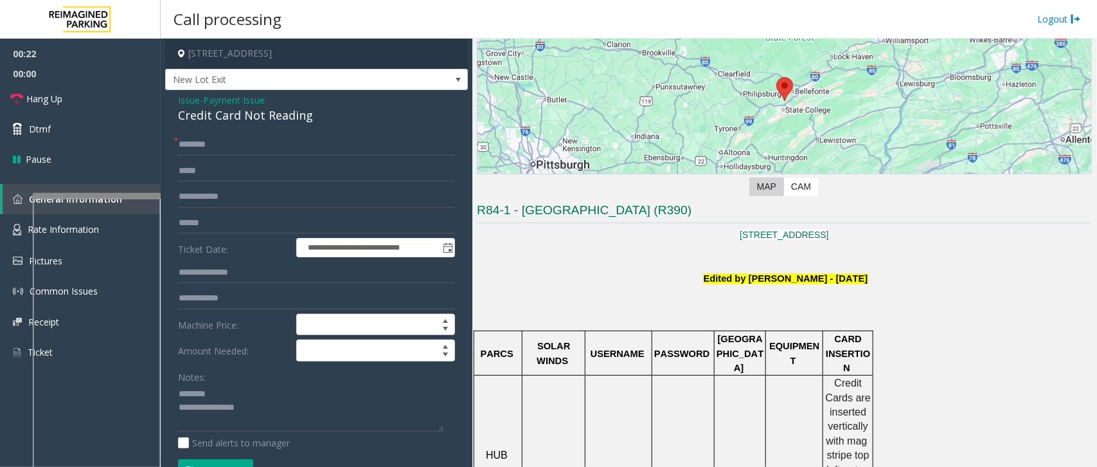
scroll to position [80, 0]
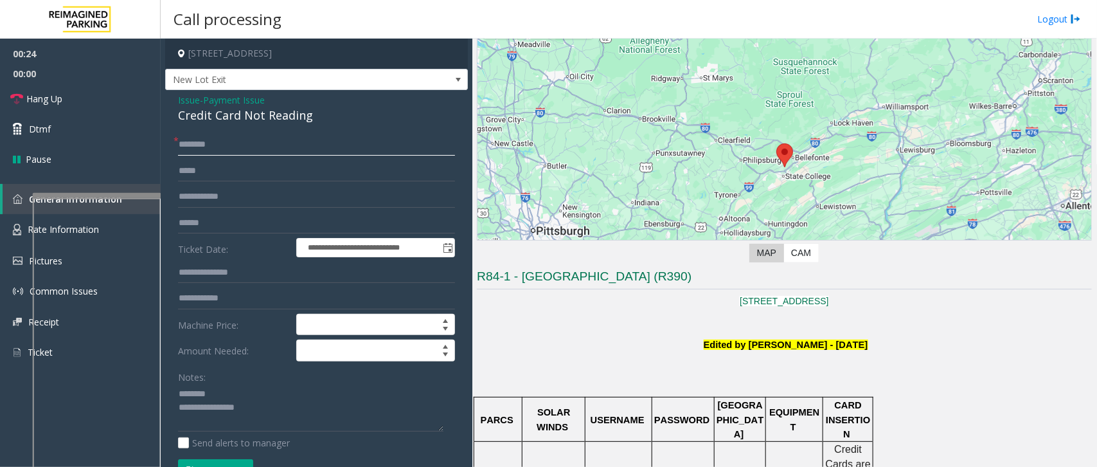
click at [206, 143] on input "text" at bounding box center [316, 145] width 277 height 22
drag, startPoint x: 316, startPoint y: 113, endPoint x: 174, endPoint y: 100, distance: 142.0
click at [174, 100] on div "**********" at bounding box center [316, 409] width 303 height 639
copy div "Issue - Payment Issue Credit Card Not Reading"
drag, startPoint x: 335, startPoint y: 425, endPoint x: 171, endPoint y: 392, distance: 167.7
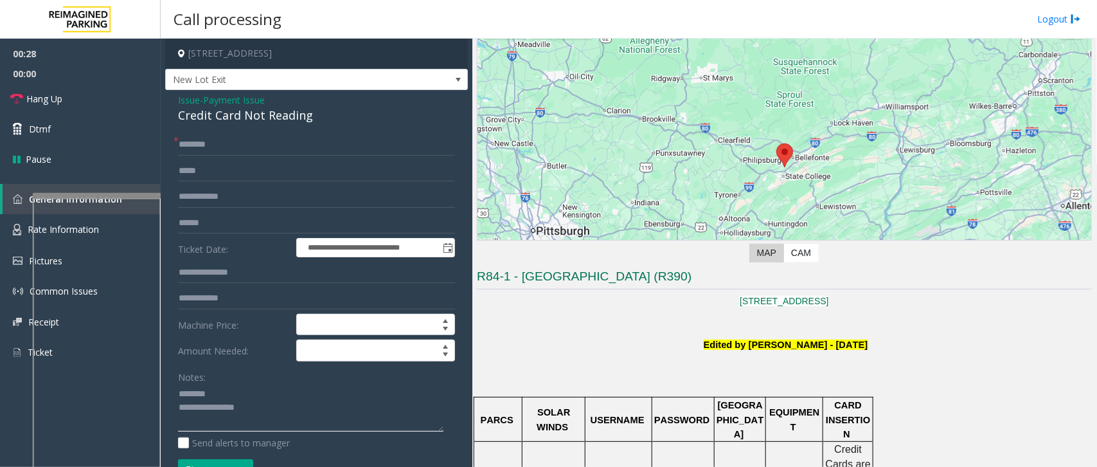
click at [171, 373] on div "**********" at bounding box center [316, 425] width 296 height 582
paste textarea "**********"
drag, startPoint x: 272, startPoint y: 390, endPoint x: 209, endPoint y: 390, distance: 62.3
click at [209, 373] on textarea at bounding box center [310, 408] width 265 height 48
click at [292, 373] on textarea at bounding box center [310, 408] width 265 height 48
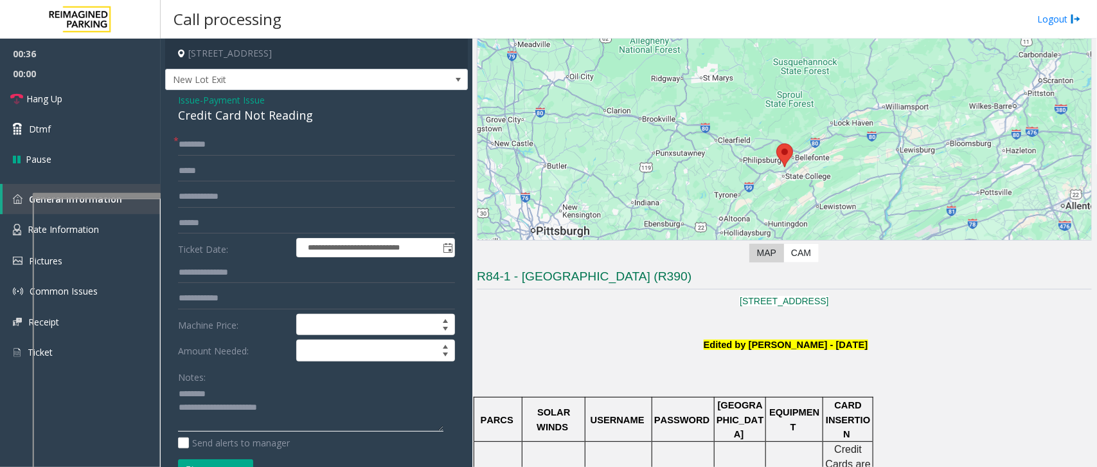
type textarea "**********"
click at [247, 145] on input "text" at bounding box center [316, 145] width 277 height 22
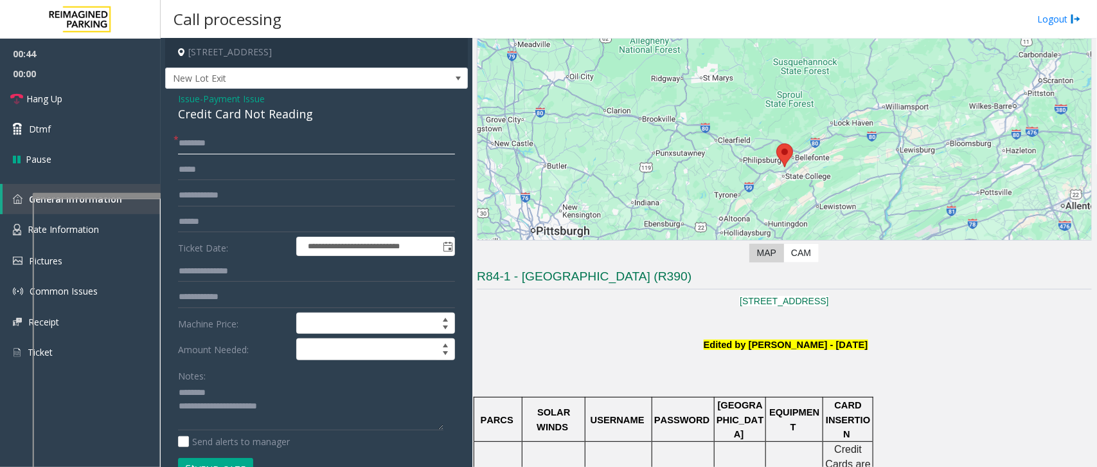
scroll to position [0, 0]
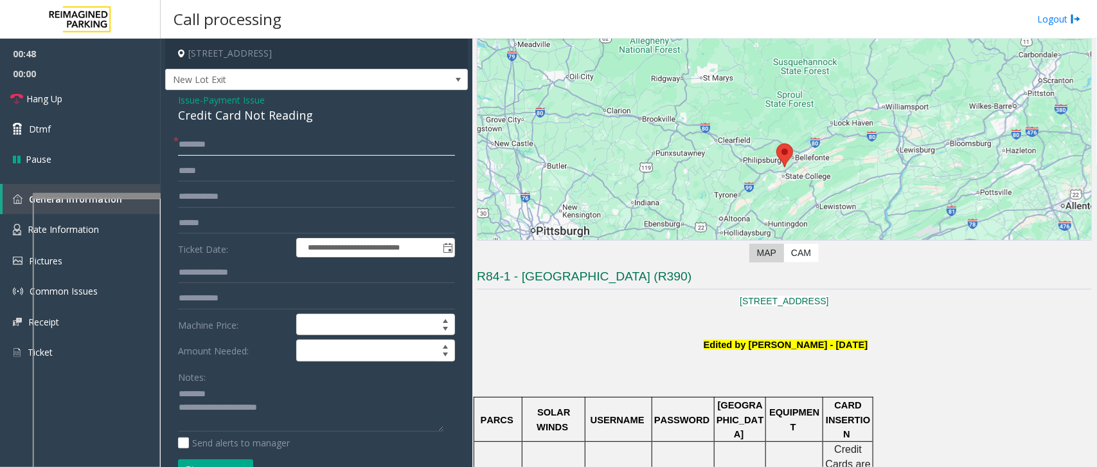
click at [200, 134] on input "text" at bounding box center [316, 145] width 277 height 22
click at [120, 91] on link "Hang Up" at bounding box center [80, 99] width 161 height 30
click at [203, 139] on input "text" at bounding box center [316, 145] width 277 height 22
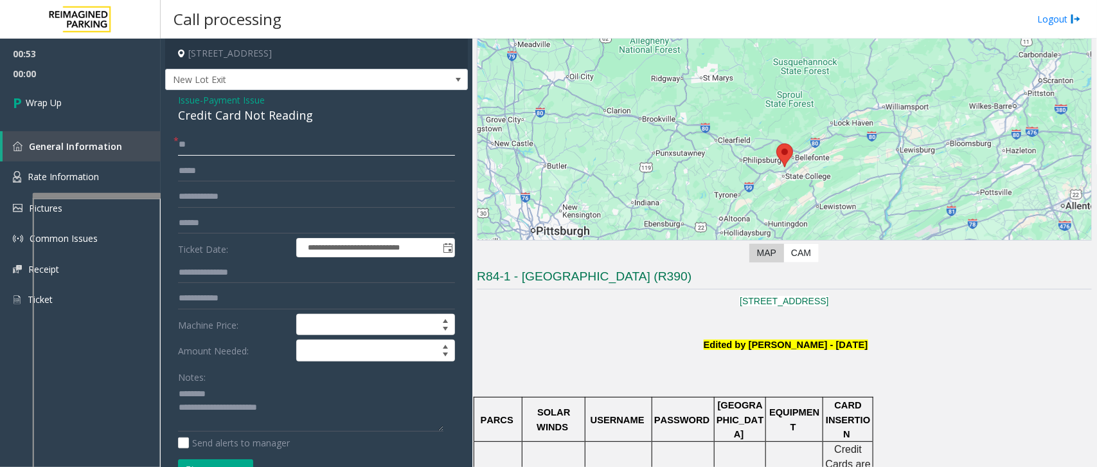
type input "**"
click at [307, 373] on textarea at bounding box center [310, 408] width 265 height 48
click at [303, 373] on textarea at bounding box center [310, 408] width 265 height 48
type textarea "**********"
click at [61, 110] on link "Wrap Up" at bounding box center [80, 103] width 161 height 38
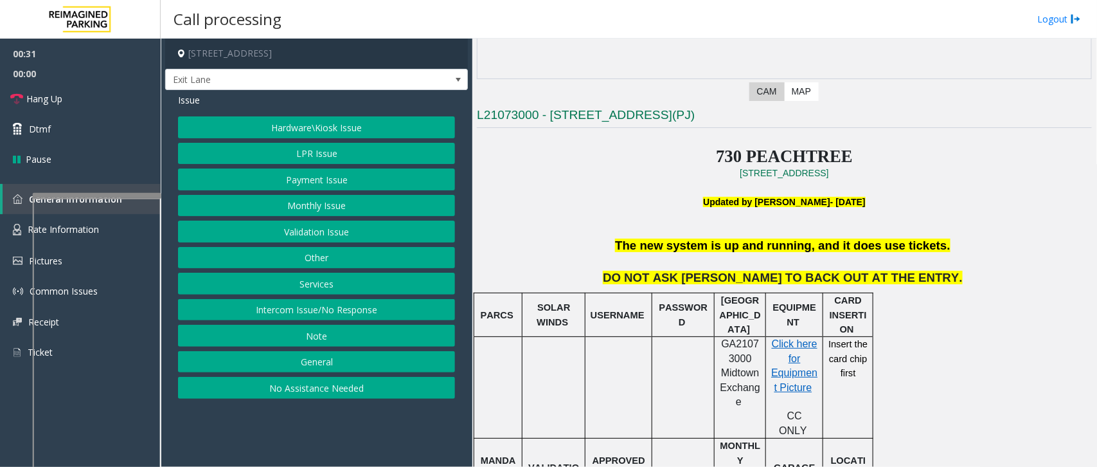
scroll to position [241, 0]
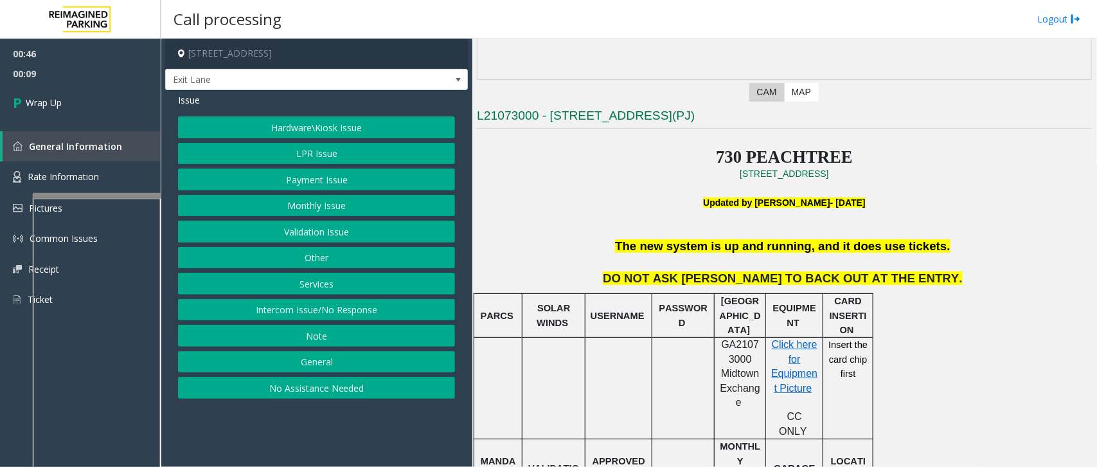
click at [341, 301] on button "Intercom Issue/No Response" at bounding box center [316, 310] width 277 height 22
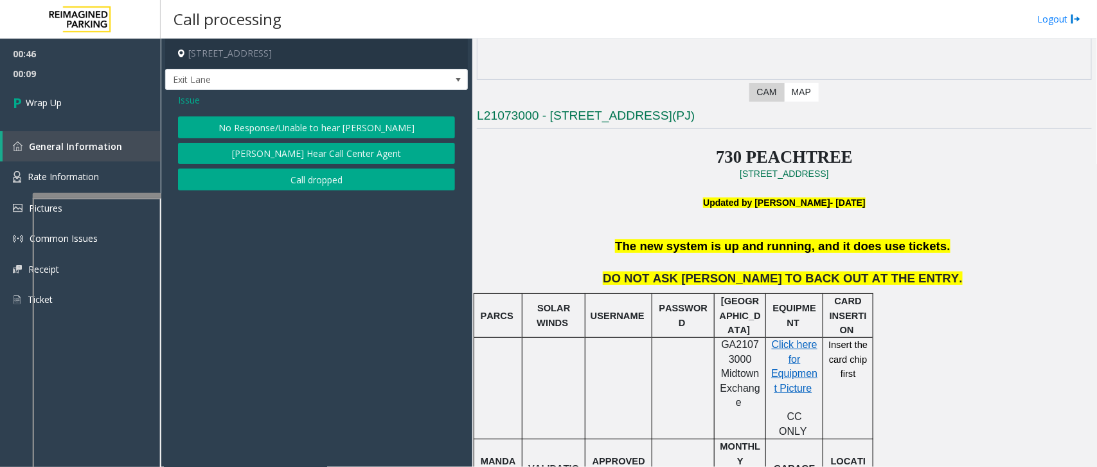
click at [319, 122] on button "No Response/Unable to hear [PERSON_NAME]" at bounding box center [316, 127] width 277 height 22
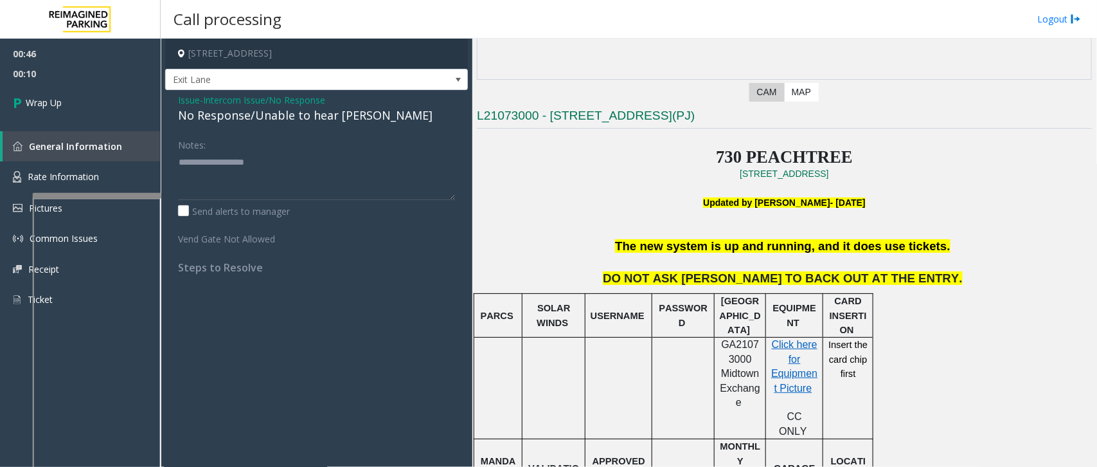
click at [296, 120] on div "No Response/Unable to hear [PERSON_NAME]" at bounding box center [316, 115] width 277 height 17
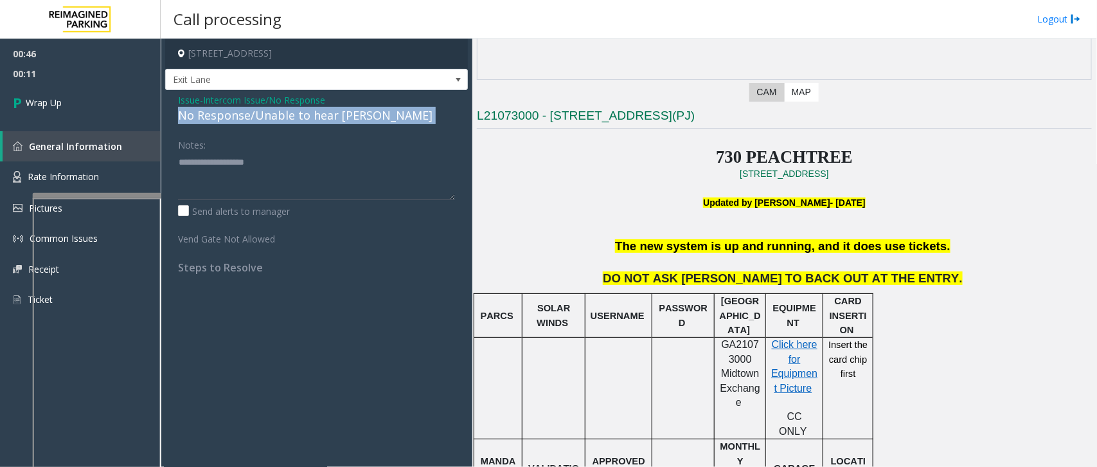
click at [296, 120] on div "No Response/Unable to hear [PERSON_NAME]" at bounding box center [316, 115] width 277 height 17
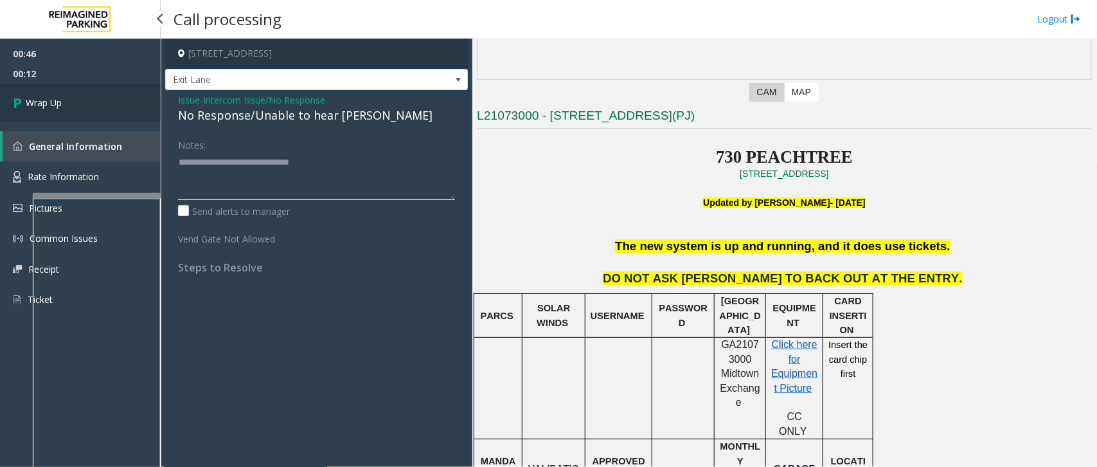
type textarea "**********"
click at [88, 100] on link "Wrap Up" at bounding box center [80, 103] width 161 height 38
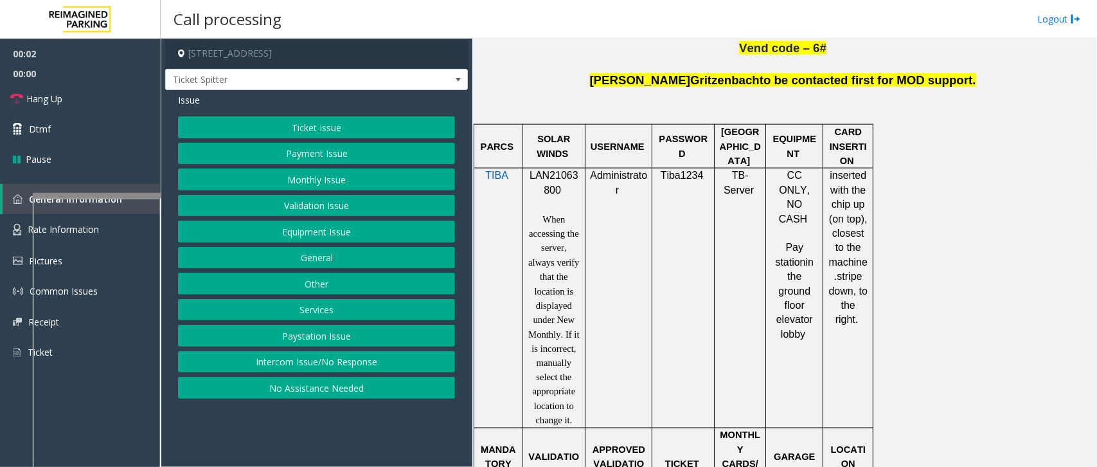
scroll to position [803, 0]
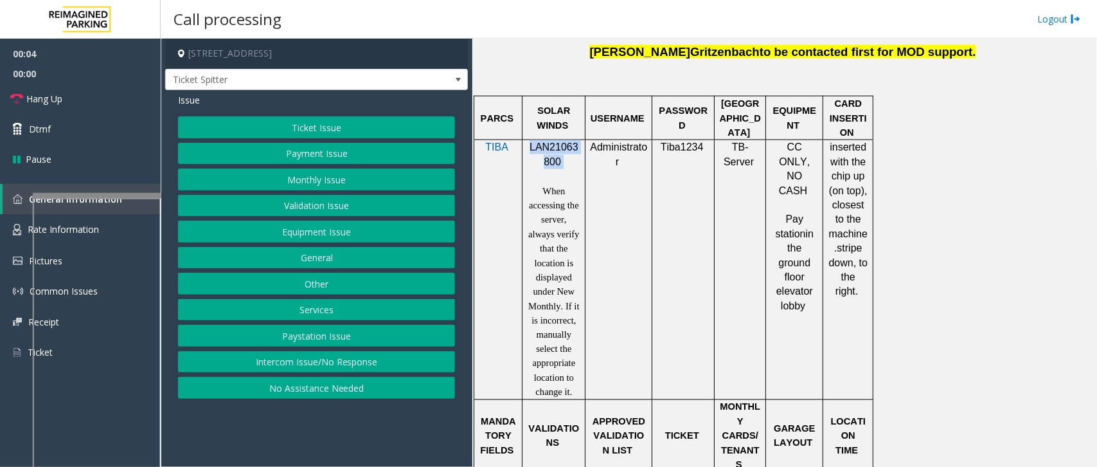
drag, startPoint x: 563, startPoint y: 166, endPoint x: 529, endPoint y: 148, distance: 38.5
click at [529, 148] on p "LAN21063800" at bounding box center [553, 154] width 53 height 29
copy p "LAN21063800"
click at [75, 102] on link "Hang Up" at bounding box center [80, 99] width 161 height 30
drag, startPoint x: 75, startPoint y: 102, endPoint x: 252, endPoint y: 51, distance: 184.3
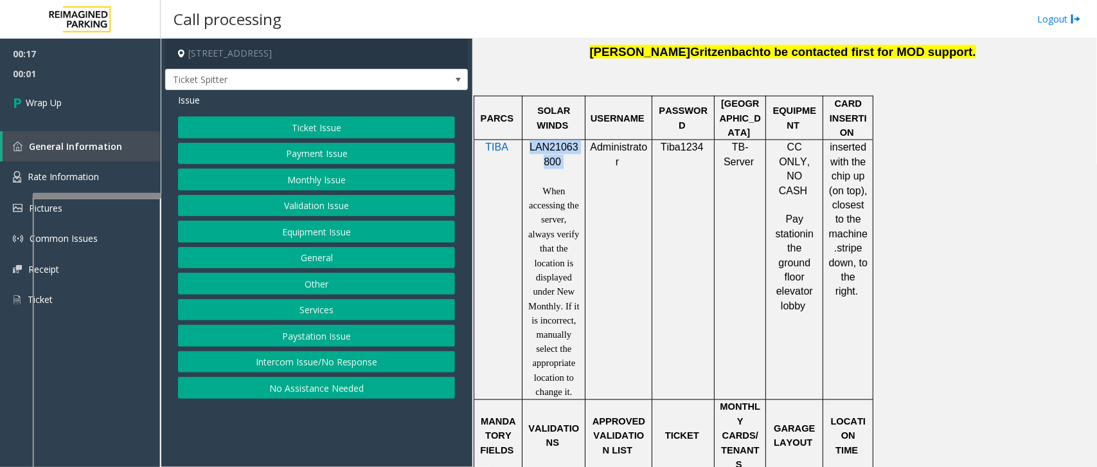
click at [332, 364] on button "Intercom Issue/No Response" at bounding box center [316, 362] width 277 height 22
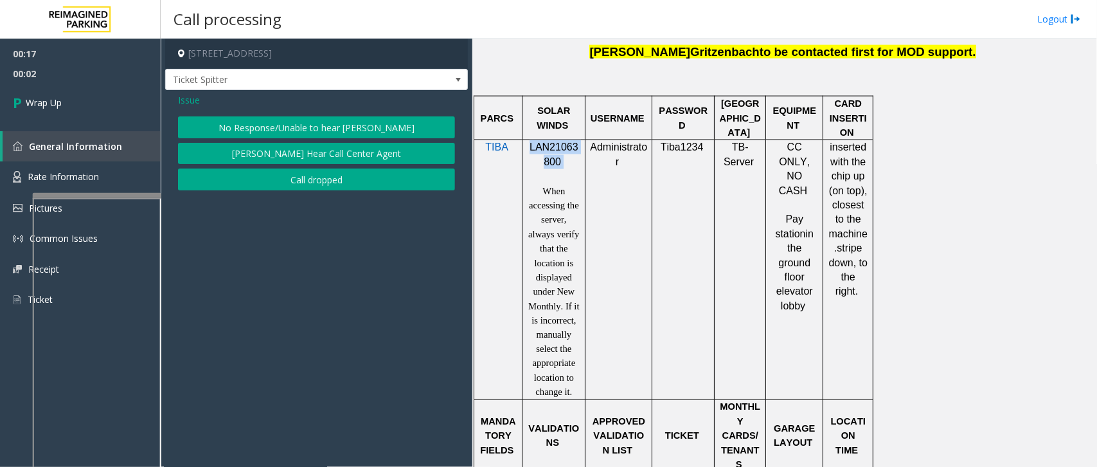
click at [287, 116] on button "No Response/Unable to hear [PERSON_NAME]" at bounding box center [316, 127] width 277 height 22
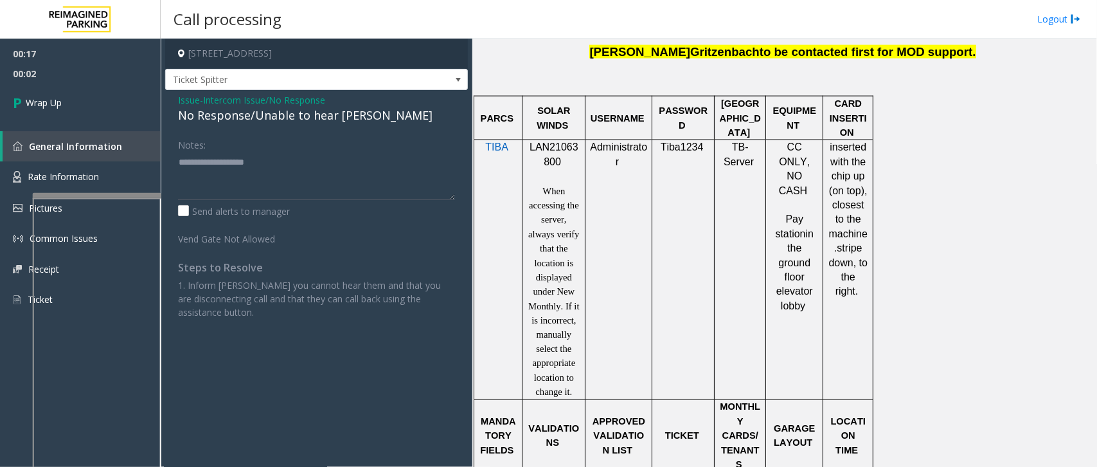
click at [260, 103] on span "Intercom Issue/No Response" at bounding box center [264, 99] width 122 height 13
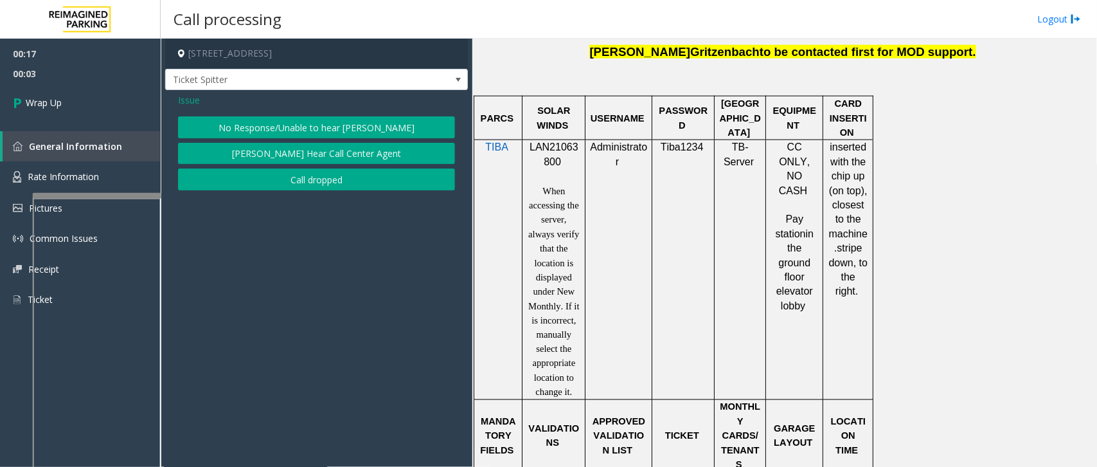
click at [255, 118] on button "No Response/Unable to hear [PERSON_NAME]" at bounding box center [316, 127] width 277 height 22
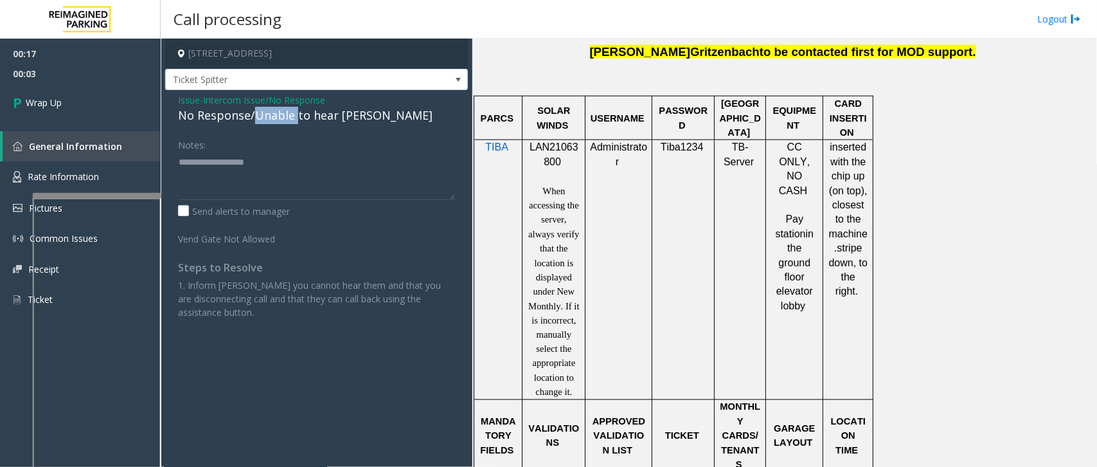
click at [254, 120] on div "No Response/Unable to hear [PERSON_NAME]" at bounding box center [316, 115] width 277 height 17
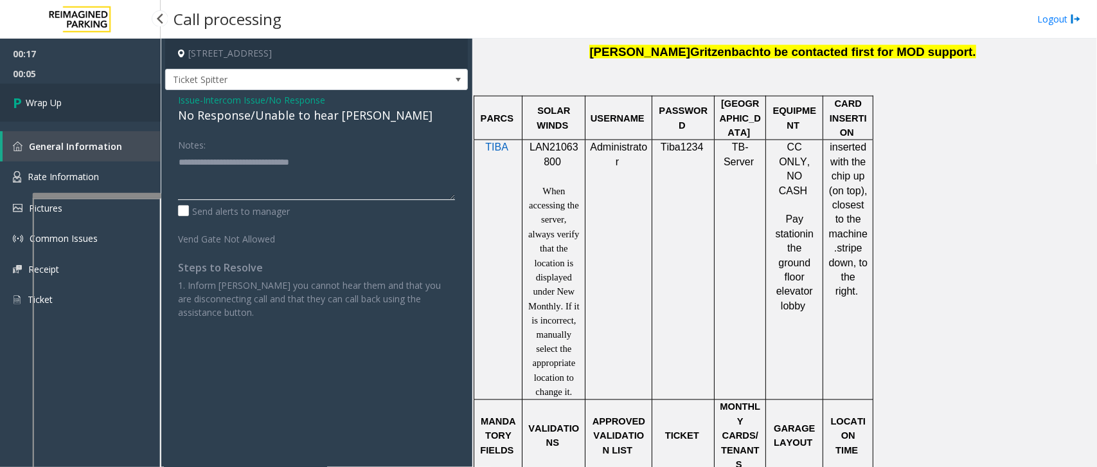
type textarea "**********"
click at [106, 97] on link "Wrap Up" at bounding box center [80, 103] width 161 height 38
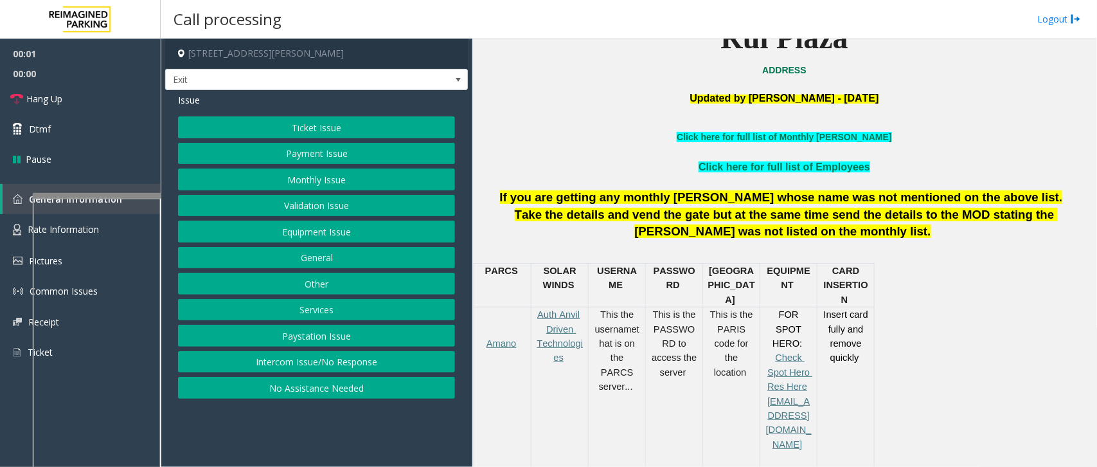
scroll to position [402, 0]
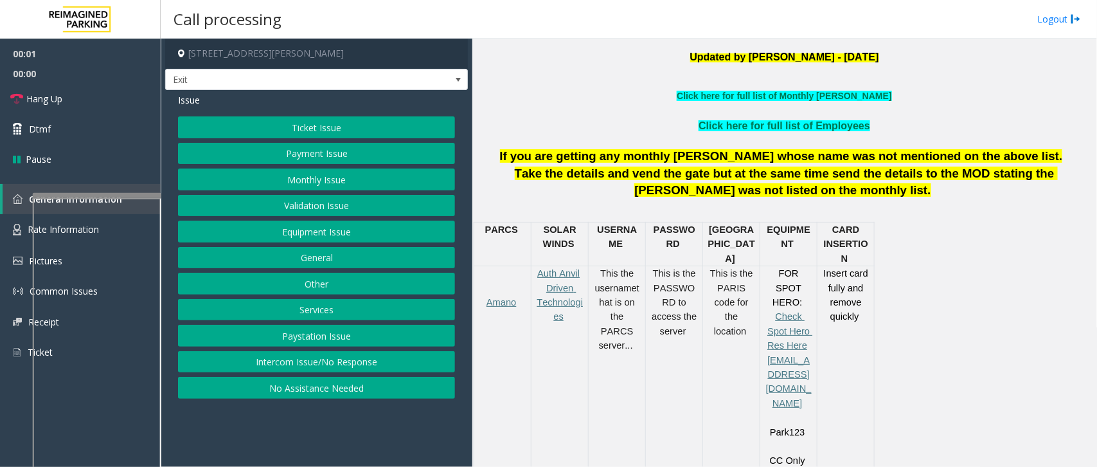
click at [319, 309] on button "Services" at bounding box center [316, 310] width 277 height 22
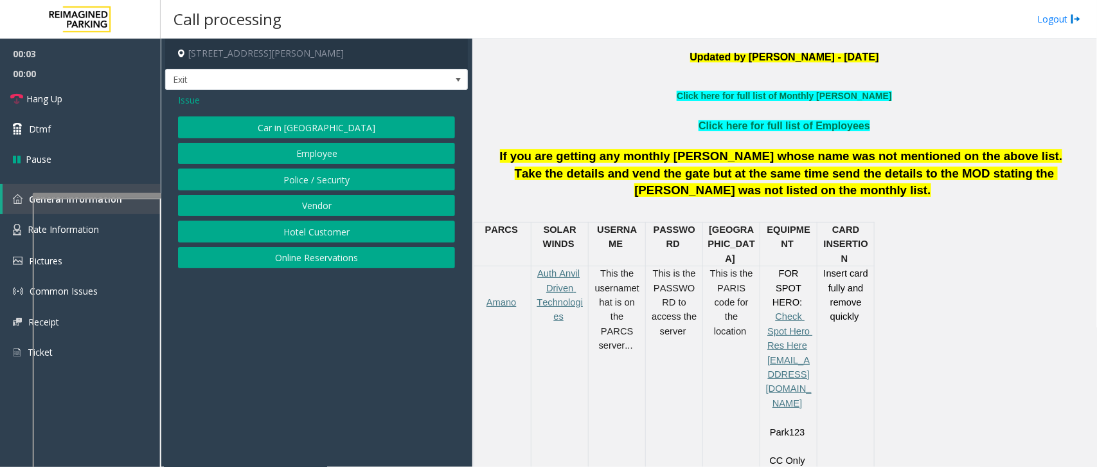
click at [332, 262] on button "Online Reservations" at bounding box center [316, 258] width 277 height 22
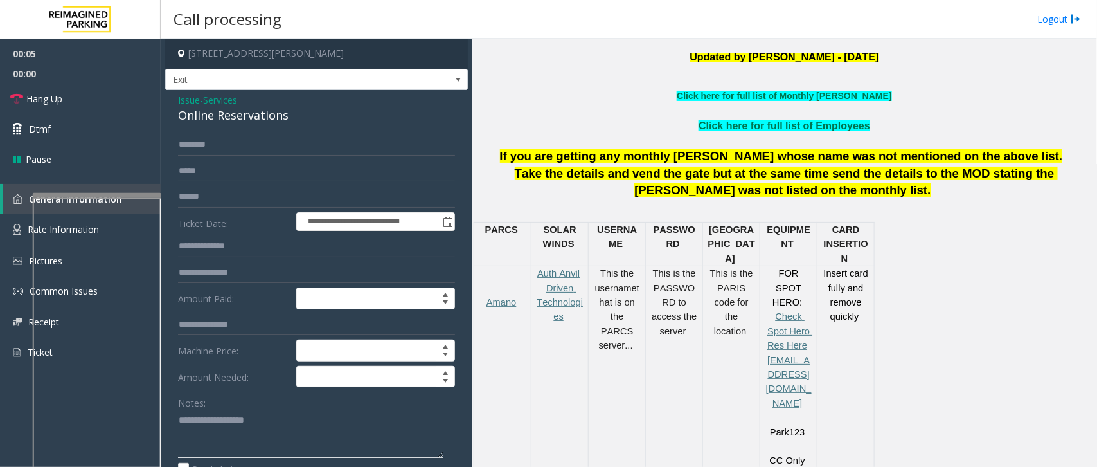
click at [262, 373] on textarea at bounding box center [310, 433] width 265 height 48
click at [292, 373] on textarea at bounding box center [310, 433] width 265 height 48
click at [247, 373] on textarea at bounding box center [310, 433] width 265 height 48
type textarea "**********"
click at [276, 137] on input "text" at bounding box center [316, 145] width 277 height 22
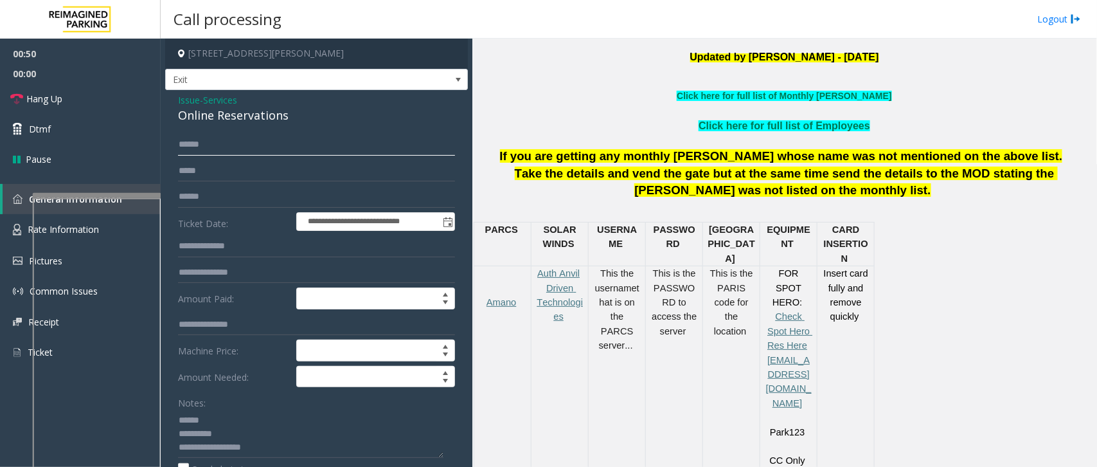
type input "******"
click at [228, 373] on textarea at bounding box center [310, 433] width 265 height 48
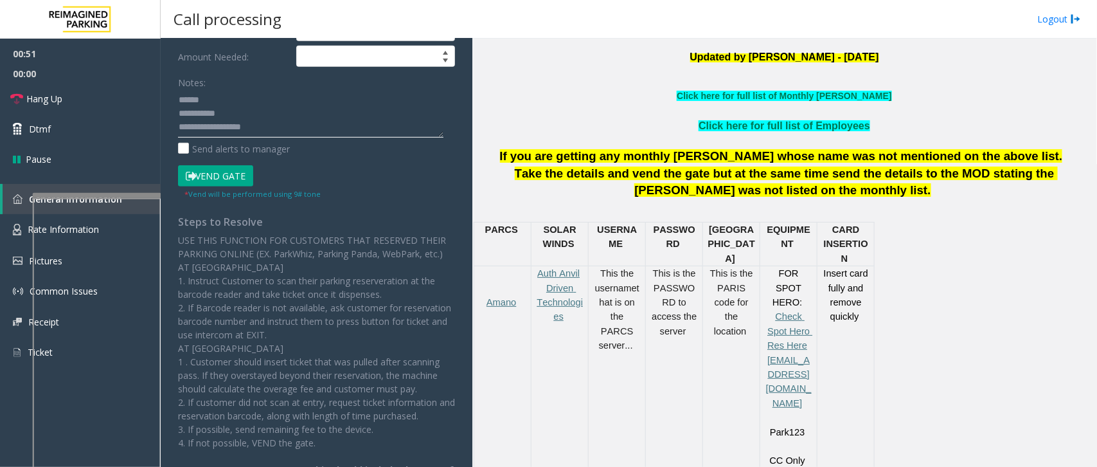
scroll to position [321, 0]
click at [242, 166] on button "Vend Gate" at bounding box center [215, 175] width 75 height 22
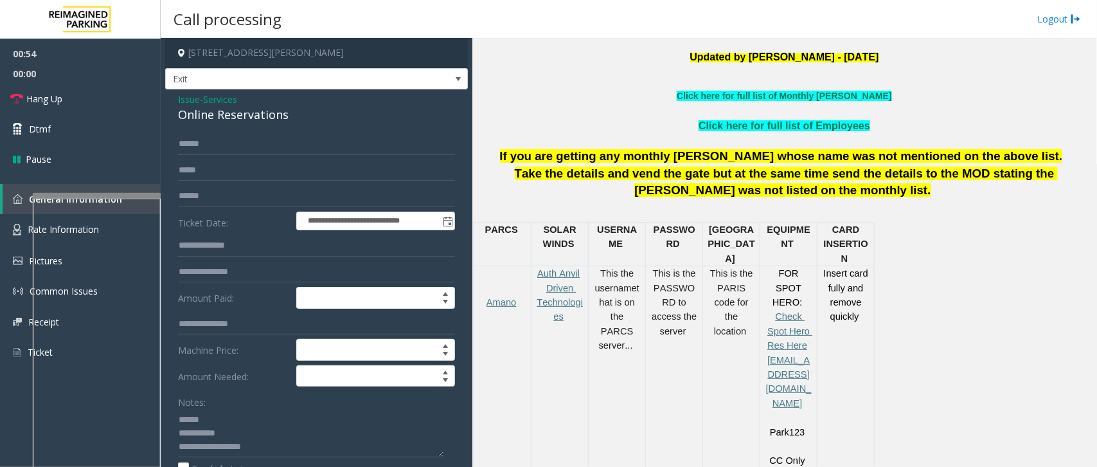
scroll to position [0, 0]
click at [265, 112] on div "Online Reservations" at bounding box center [316, 115] width 277 height 17
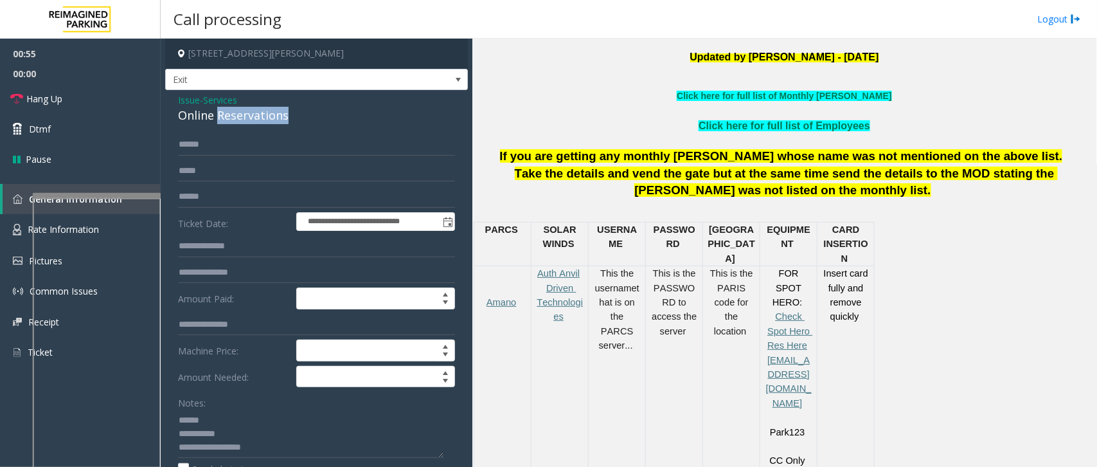
click at [265, 112] on div "Online Reservations" at bounding box center [316, 115] width 277 height 17
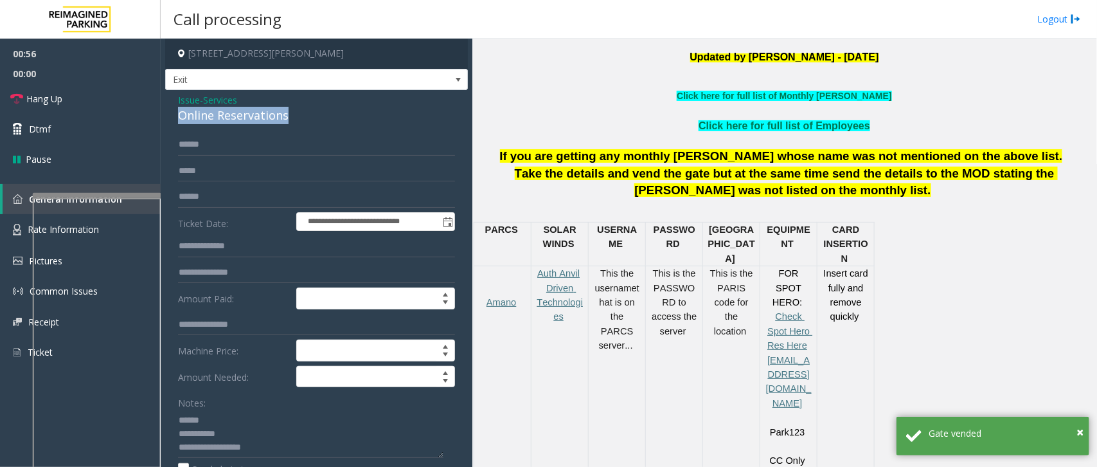
copy div "Online Reservations"
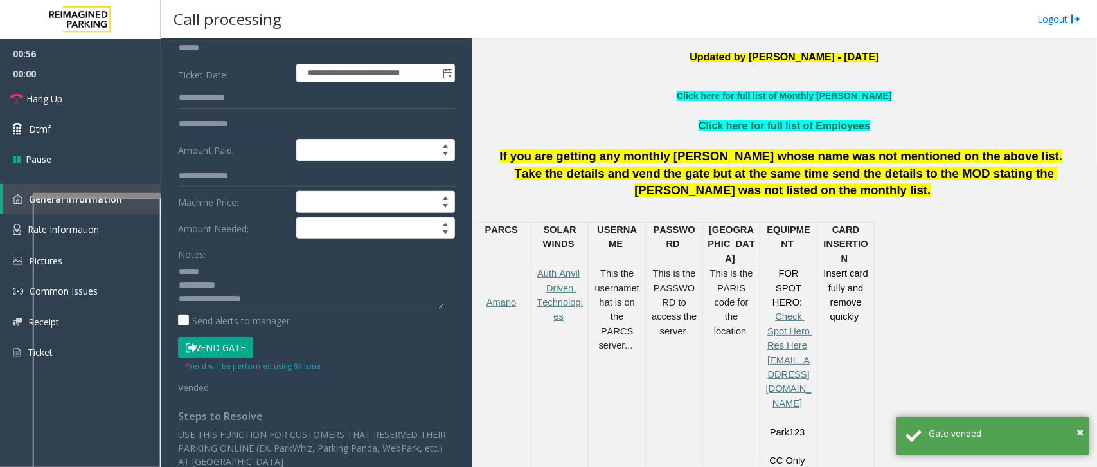
scroll to position [321, 0]
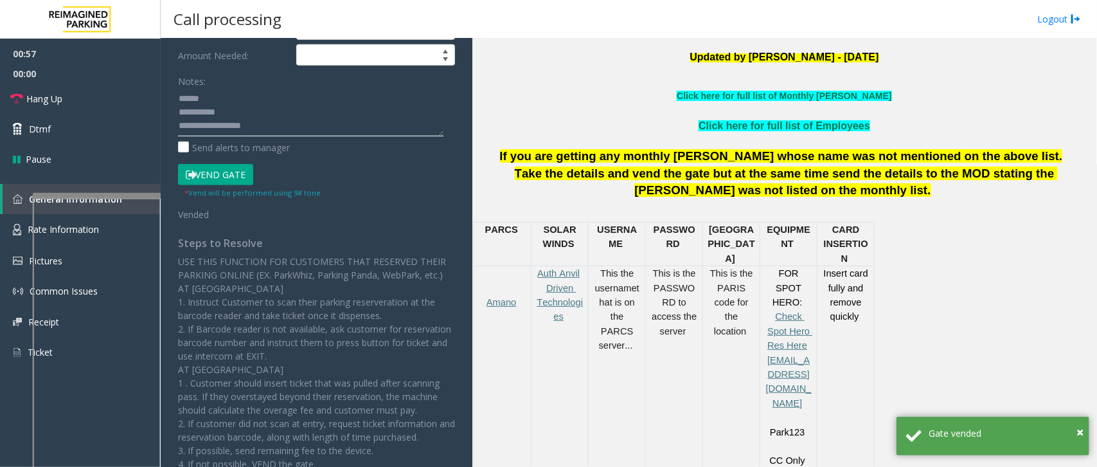
click at [245, 100] on textarea at bounding box center [310, 112] width 265 height 48
paste textarea "**********"
click at [255, 123] on textarea at bounding box center [310, 112] width 265 height 48
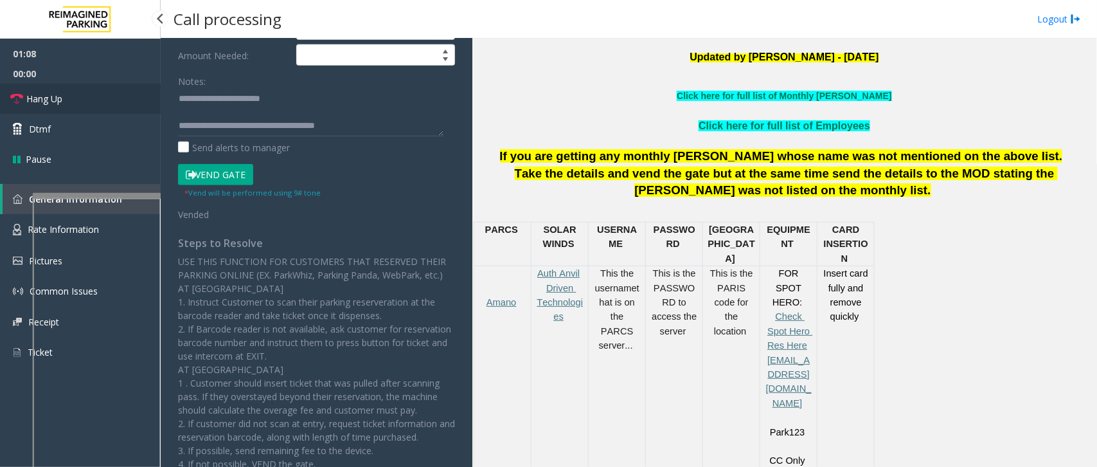
click at [33, 91] on link "Hang Up" at bounding box center [80, 99] width 161 height 30
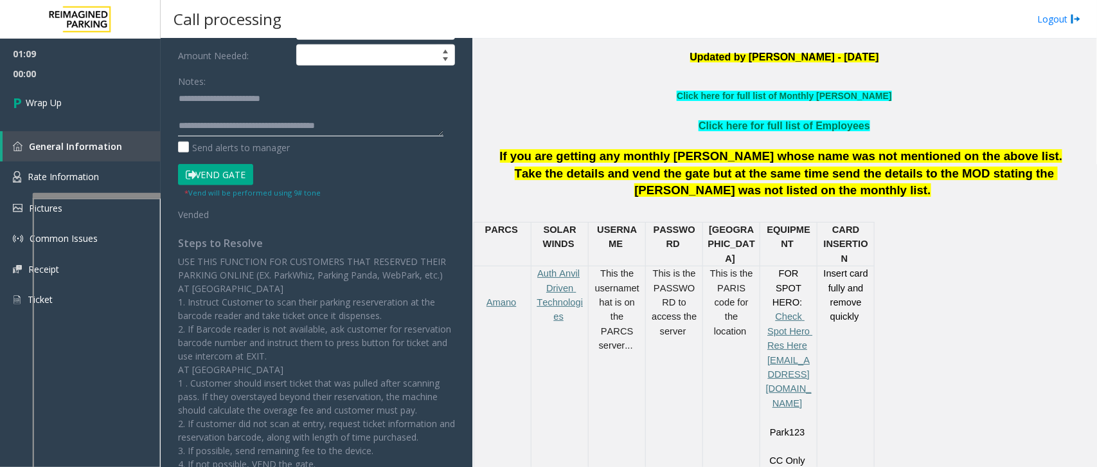
click at [344, 125] on textarea at bounding box center [310, 112] width 265 height 48
click at [366, 129] on textarea at bounding box center [310, 112] width 265 height 48
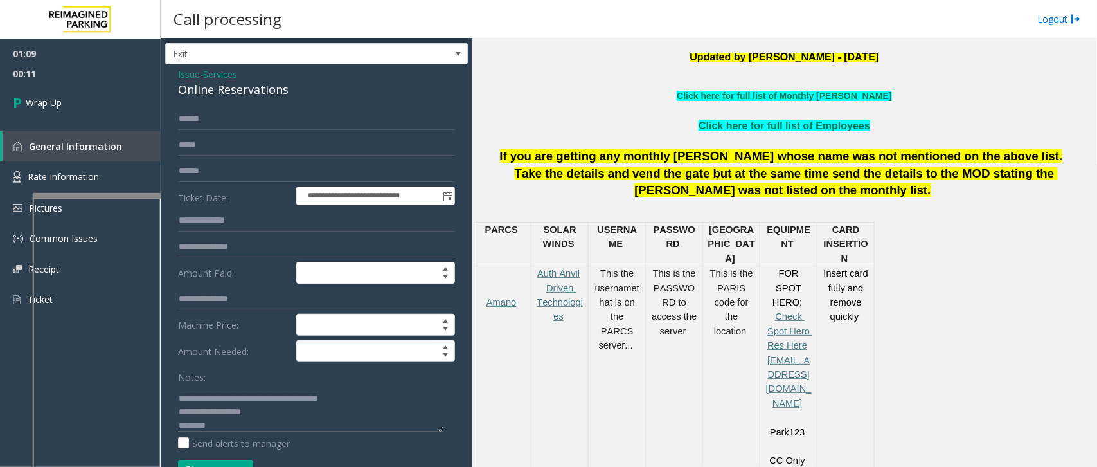
scroll to position [0, 0]
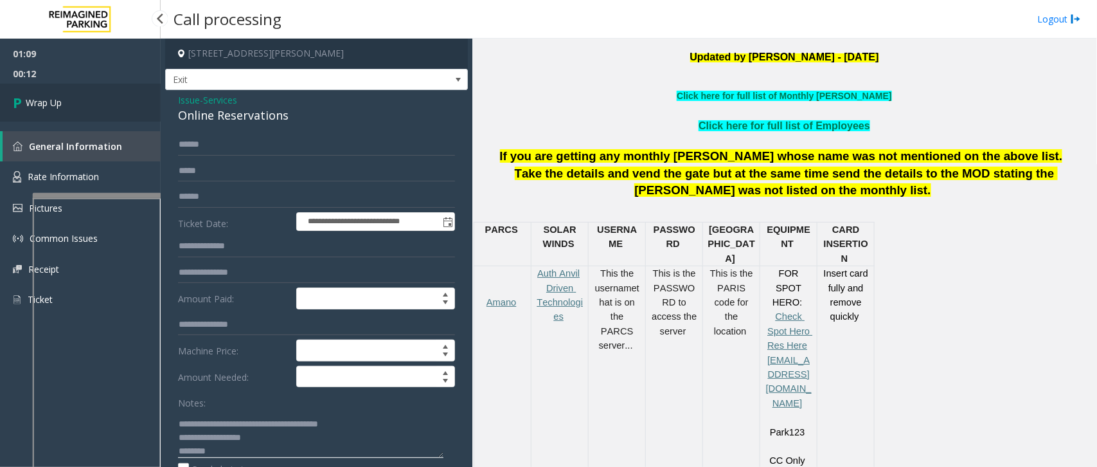
type textarea "**********"
click at [87, 95] on link "Wrap Up" at bounding box center [80, 103] width 161 height 38
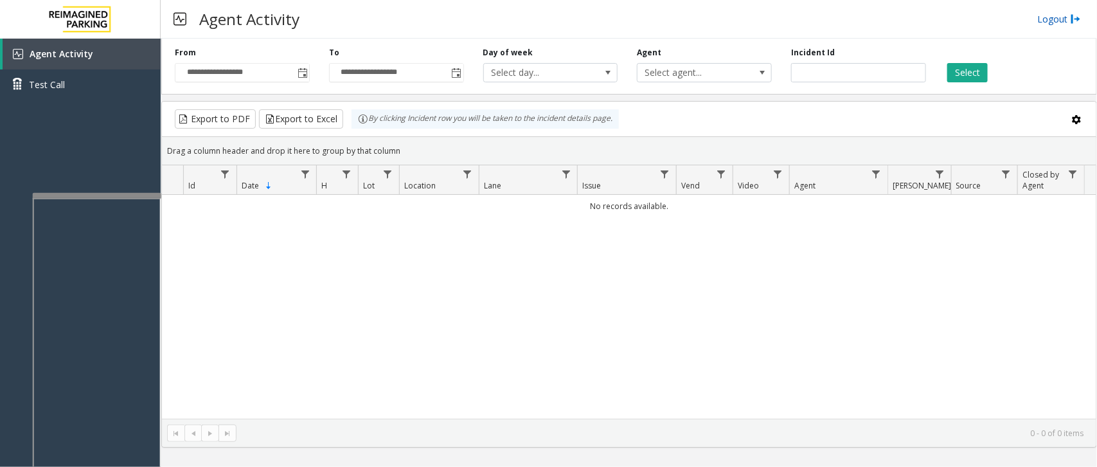
click at [877, 17] on link "Logout" at bounding box center [1059, 18] width 44 height 13
